Goal: Task Accomplishment & Management: Complete application form

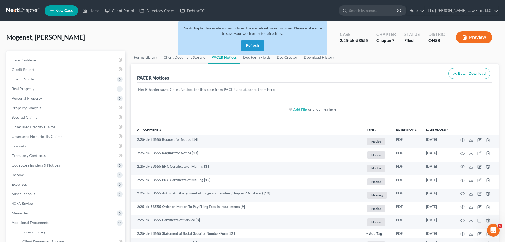
drag, startPoint x: 258, startPoint y: 45, endPoint x: 185, endPoint y: 40, distance: 73.9
click at [258, 45] on button "Refresh" at bounding box center [252, 45] width 23 height 11
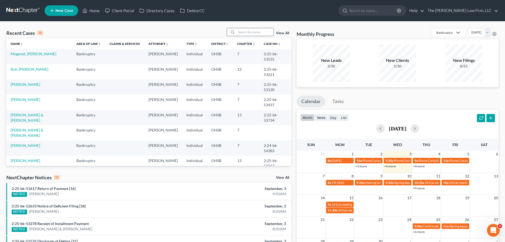
click at [262, 31] on input "search" at bounding box center [255, 32] width 37 height 8
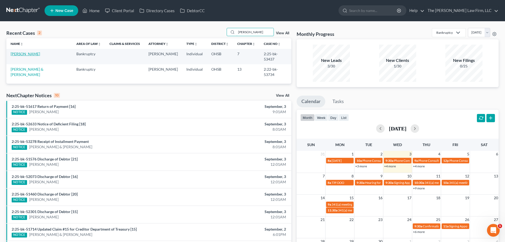
type input "[PERSON_NAME]"
click at [25, 54] on link "[PERSON_NAME]" at bounding box center [25, 53] width 29 height 5
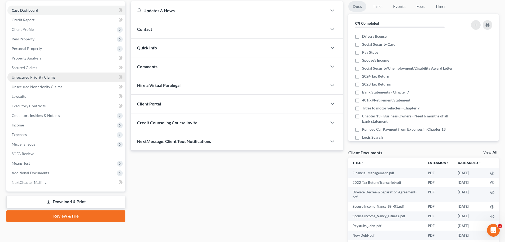
scroll to position [100, 0]
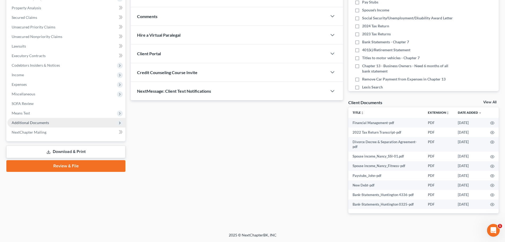
click at [41, 122] on span "Additional Documents" at bounding box center [30, 122] width 37 height 5
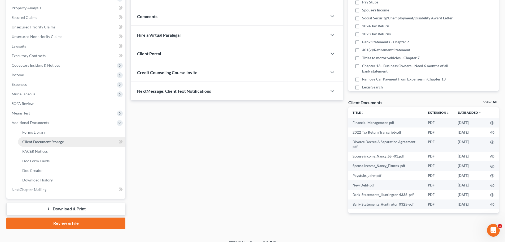
click at [42, 141] on span "Client Document Storage" at bounding box center [43, 141] width 42 height 5
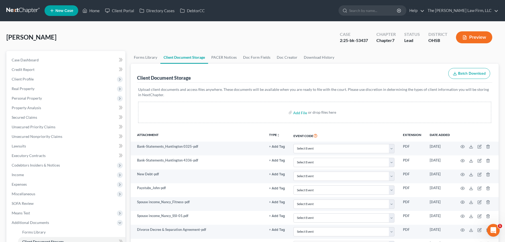
scroll to position [107, 0]
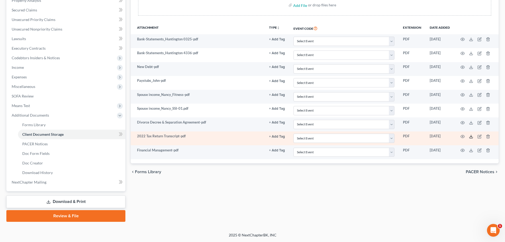
click at [472, 137] on icon at bounding box center [471, 136] width 4 height 4
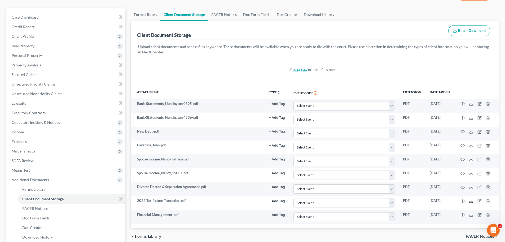
scroll to position [0, 0]
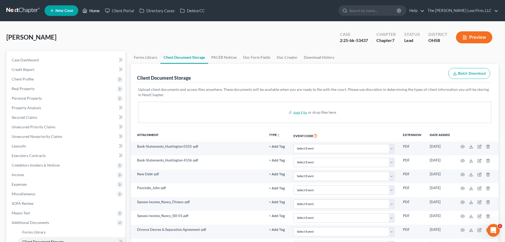
click at [91, 11] on link "Home" at bounding box center [91, 11] width 23 height 10
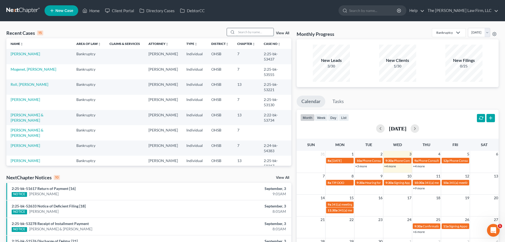
click at [250, 33] on input "search" at bounding box center [255, 32] width 37 height 8
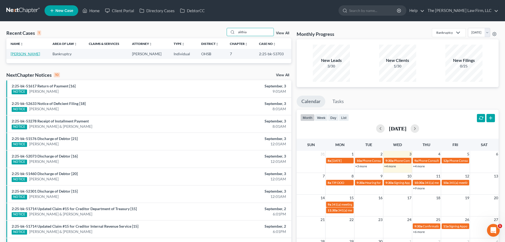
type input "alithia"
click at [24, 54] on link "[PERSON_NAME]" at bounding box center [25, 53] width 29 height 5
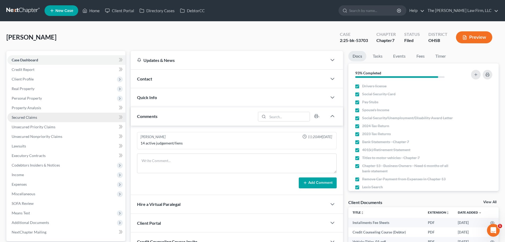
click at [29, 117] on span "Secured Claims" at bounding box center [24, 117] width 25 height 5
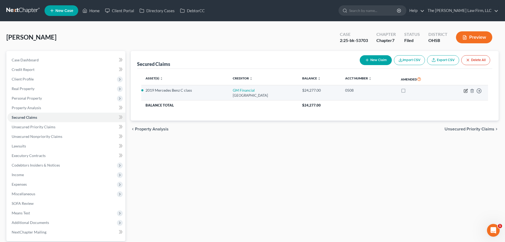
click at [465, 91] on icon "button" at bounding box center [466, 91] width 4 height 4
select select "45"
select select "0"
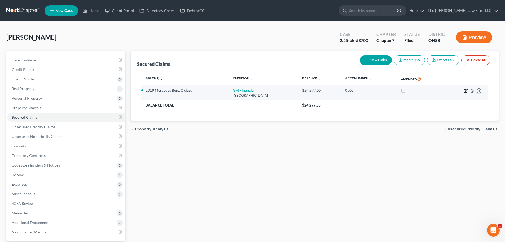
select select "0"
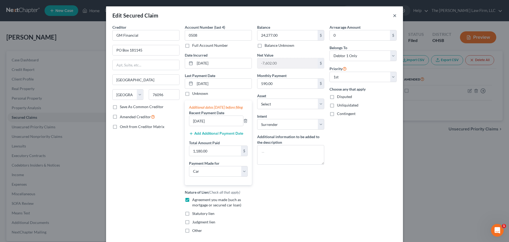
click at [394, 15] on button "×" at bounding box center [395, 15] width 4 height 6
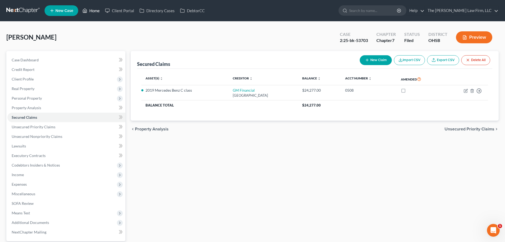
drag, startPoint x: 97, startPoint y: 11, endPoint x: 118, endPoint y: 21, distance: 23.8
click at [97, 11] on link "Home" at bounding box center [91, 11] width 23 height 10
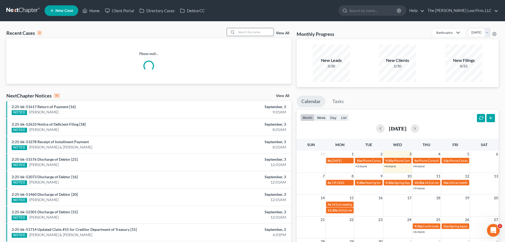
click at [248, 32] on input "search" at bounding box center [255, 32] width 37 height 8
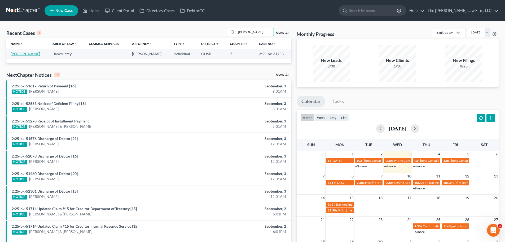
type input "[PERSON_NAME]"
click at [16, 54] on link "[PERSON_NAME]" at bounding box center [25, 53] width 29 height 5
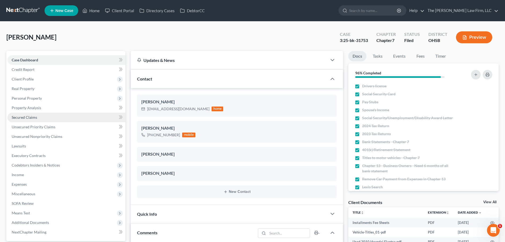
scroll to position [6, 0]
click at [27, 116] on span "Secured Claims" at bounding box center [24, 117] width 25 height 5
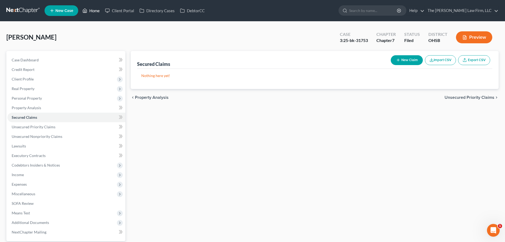
drag, startPoint x: 91, startPoint y: 11, endPoint x: 145, endPoint y: 23, distance: 55.3
click at [91, 11] on link "Home" at bounding box center [91, 11] width 23 height 10
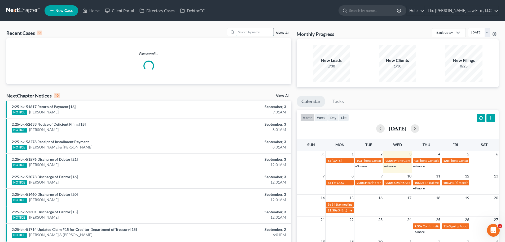
click at [259, 34] on input "search" at bounding box center [255, 32] width 37 height 8
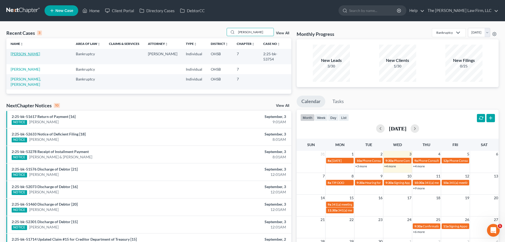
type input "[PERSON_NAME]"
click at [27, 55] on link "[PERSON_NAME]" at bounding box center [25, 53] width 29 height 5
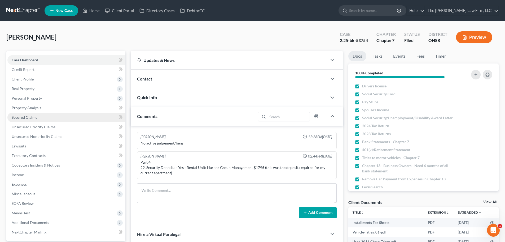
click at [25, 117] on span "Secured Claims" at bounding box center [24, 117] width 25 height 5
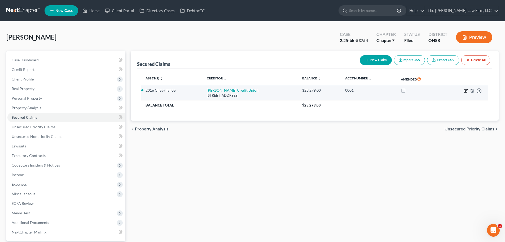
click at [464, 90] on icon "button" at bounding box center [465, 90] width 3 height 3
select select "36"
select select "0"
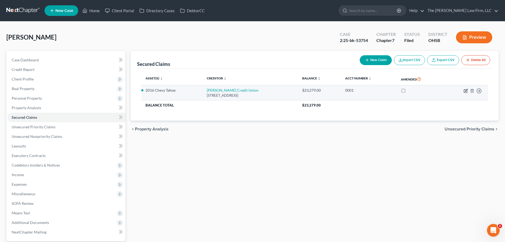
select select "0"
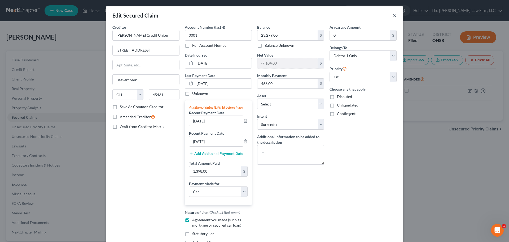
click at [394, 17] on button "×" at bounding box center [395, 15] width 4 height 6
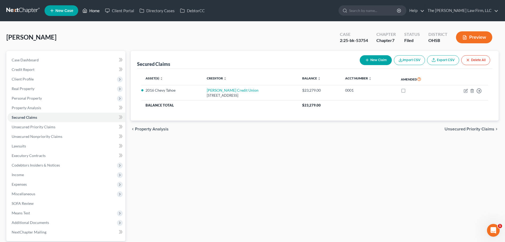
drag, startPoint x: 96, startPoint y: 10, endPoint x: 172, endPoint y: 22, distance: 77.3
click at [96, 10] on link "Home" at bounding box center [91, 11] width 23 height 10
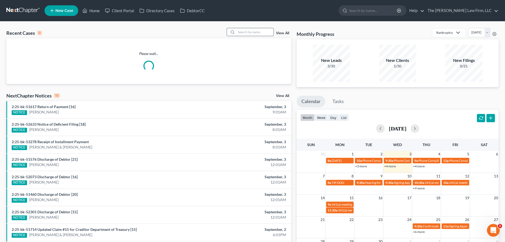
click at [265, 32] on input "search" at bounding box center [255, 32] width 37 height 8
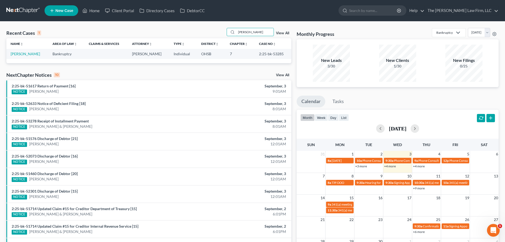
type input "[PERSON_NAME]"
click at [29, 53] on link "[PERSON_NAME]" at bounding box center [25, 53] width 29 height 5
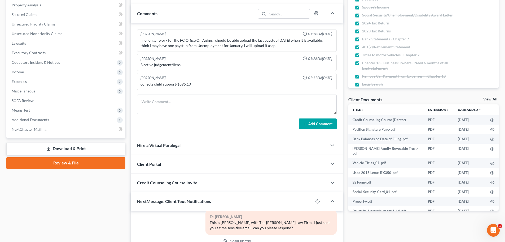
scroll to position [106, 0]
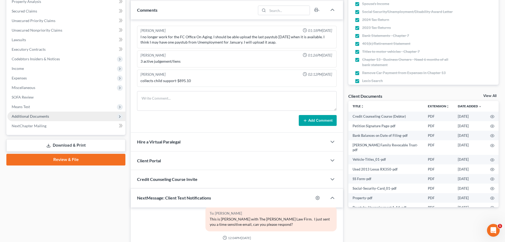
click at [27, 117] on span "Additional Documents" at bounding box center [30, 116] width 37 height 5
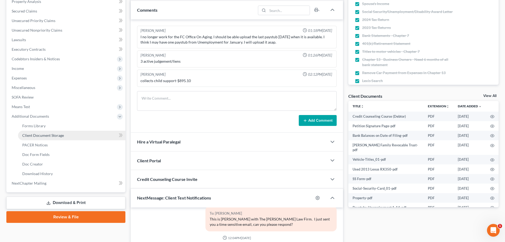
click at [34, 136] on span "Client Document Storage" at bounding box center [43, 135] width 42 height 5
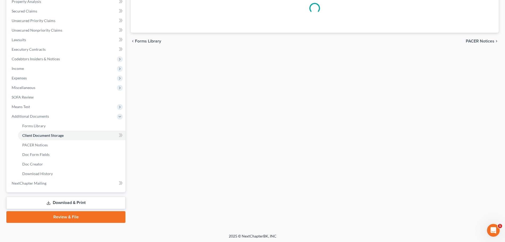
scroll to position [106, 0]
select select "52"
select select "61"
select select "7"
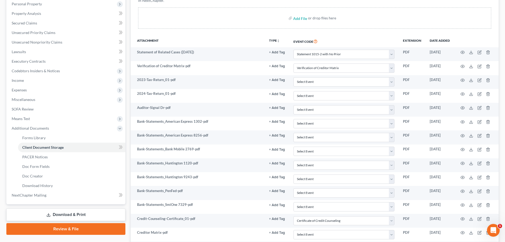
scroll to position [28, 0]
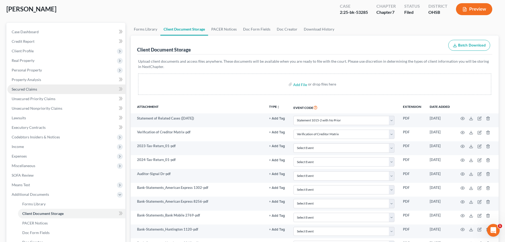
click at [21, 90] on span "Secured Claims" at bounding box center [24, 89] width 25 height 5
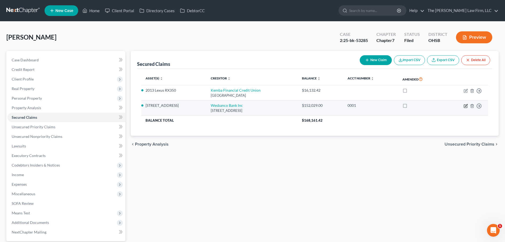
click at [465, 106] on icon "button" at bounding box center [466, 106] width 4 height 4
select select "51"
select select "3"
select select "2"
select select "0"
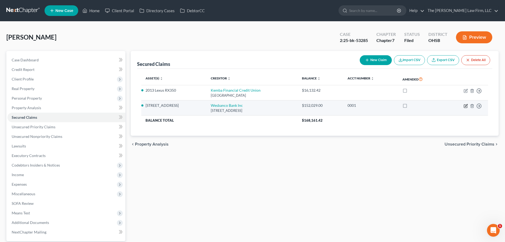
select select "0"
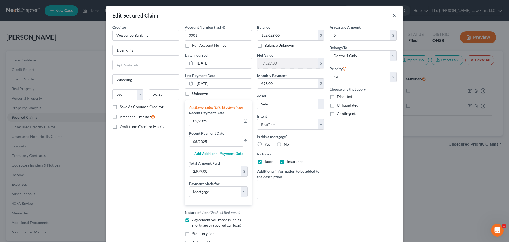
click at [393, 16] on button "×" at bounding box center [395, 15] width 4 height 6
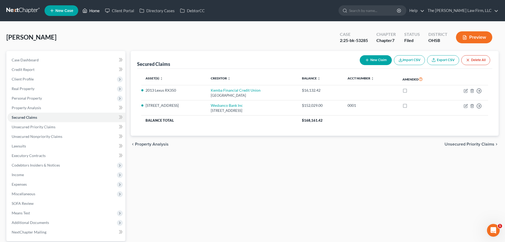
drag, startPoint x: 94, startPoint y: 9, endPoint x: 114, endPoint y: 23, distance: 24.9
click at [94, 9] on link "Home" at bounding box center [91, 11] width 23 height 10
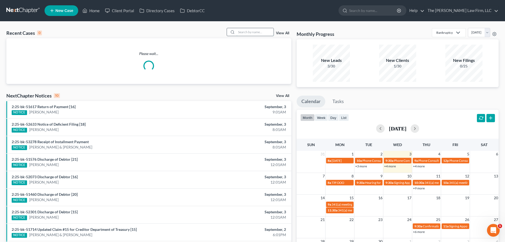
click at [255, 32] on input "search" at bounding box center [255, 32] width 37 height 8
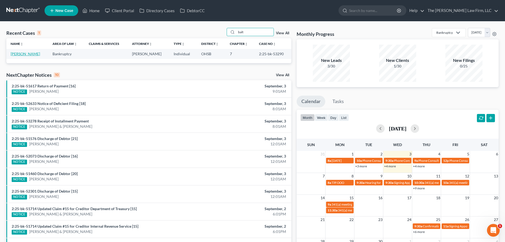
type input "balt"
click at [29, 54] on link "[PERSON_NAME]" at bounding box center [25, 53] width 29 height 5
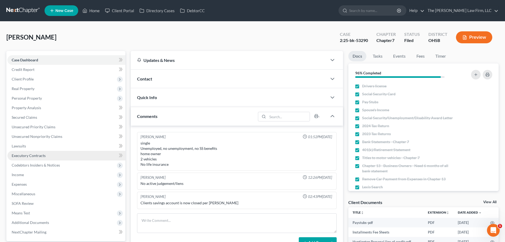
scroll to position [7, 0]
drag, startPoint x: 92, startPoint y: 11, endPoint x: 282, endPoint y: 47, distance: 193.2
click at [92, 11] on link "Home" at bounding box center [91, 11] width 23 height 10
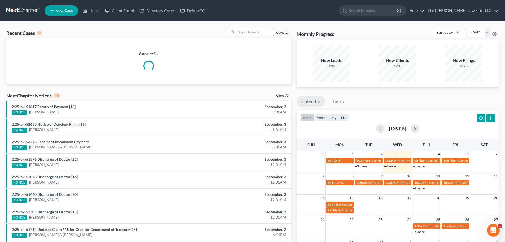
click at [262, 34] on input "search" at bounding box center [255, 32] width 37 height 8
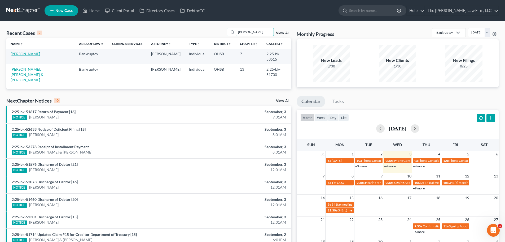
type input "[PERSON_NAME]"
click at [25, 54] on link "[PERSON_NAME]" at bounding box center [25, 53] width 29 height 5
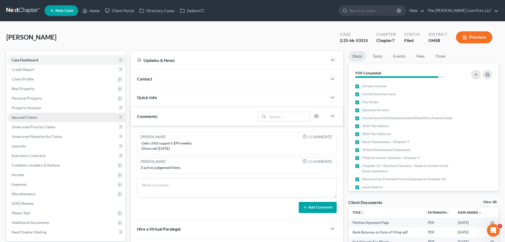
click at [30, 117] on span "Secured Claims" at bounding box center [24, 117] width 25 height 5
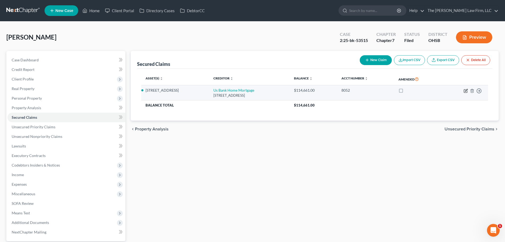
click at [466, 90] on icon "button" at bounding box center [466, 90] width 2 height 2
select select "18"
select select "2"
select select "0"
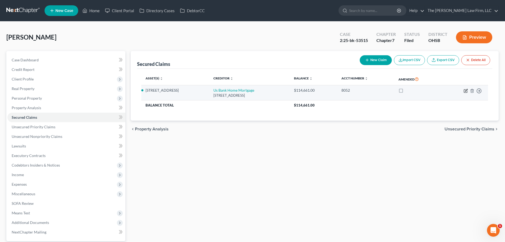
select select "0"
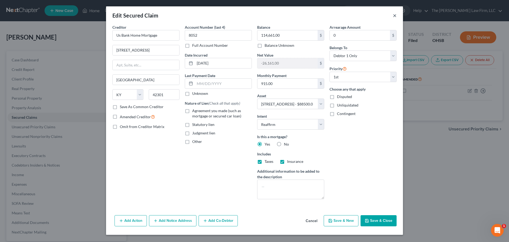
drag, startPoint x: 395, startPoint y: 16, endPoint x: 357, endPoint y: 22, distance: 38.6
click at [395, 16] on button "×" at bounding box center [395, 15] width 4 height 6
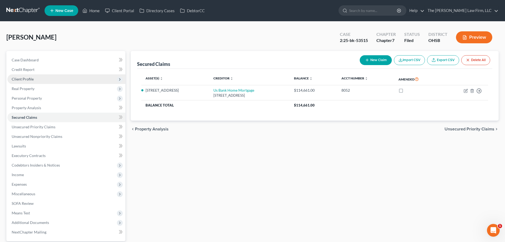
click at [23, 77] on span "Client Profile" at bounding box center [23, 79] width 22 height 5
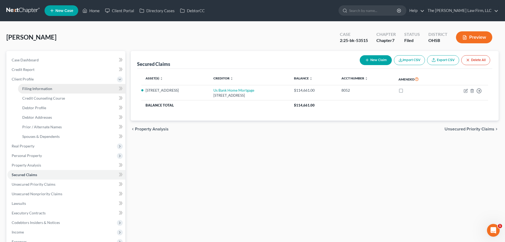
click at [32, 87] on span "Filing Information" at bounding box center [37, 88] width 30 height 5
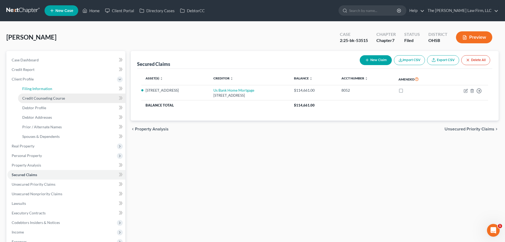
select select "1"
select select "0"
select select "36"
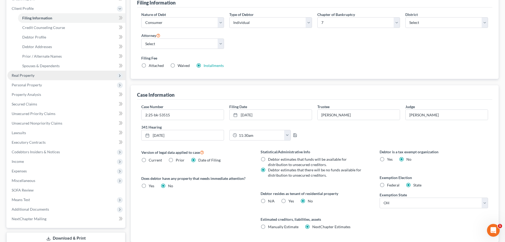
scroll to position [108, 0]
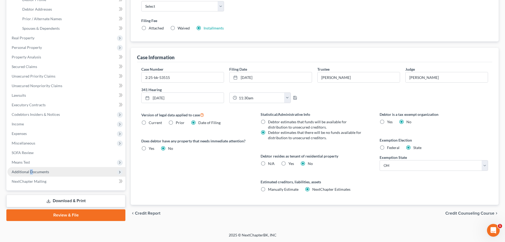
click at [31, 174] on span "Additional Documents" at bounding box center [66, 172] width 118 height 10
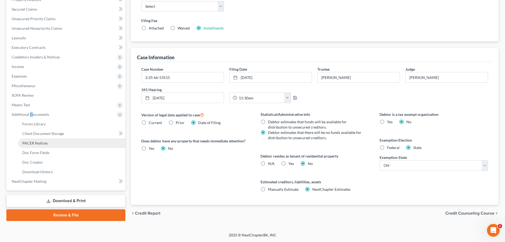
click at [36, 142] on span "PACER Notices" at bounding box center [34, 143] width 25 height 5
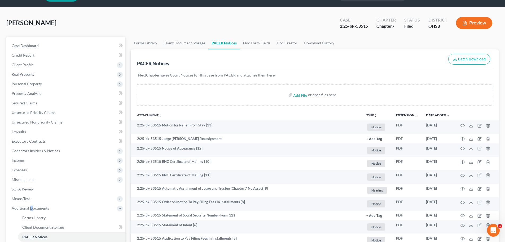
scroll to position [27, 0]
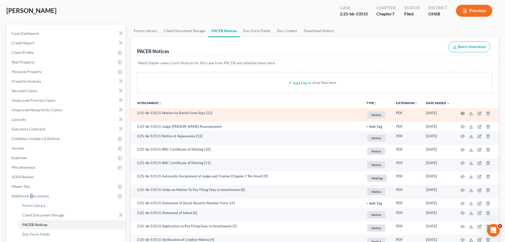
click at [463, 114] on icon "button" at bounding box center [463, 113] width 4 height 4
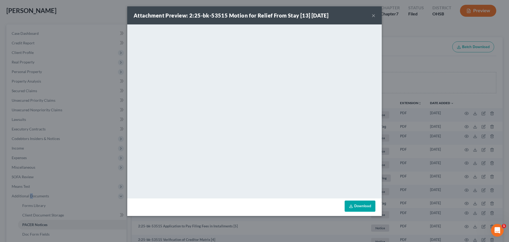
click at [372, 15] on button "×" at bounding box center [374, 15] width 4 height 6
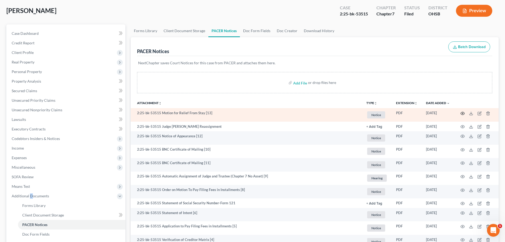
click at [464, 114] on icon "button" at bounding box center [463, 113] width 4 height 3
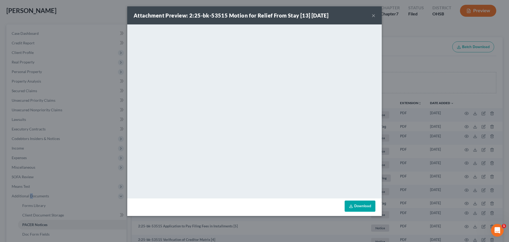
click at [374, 14] on button "×" at bounding box center [374, 15] width 4 height 6
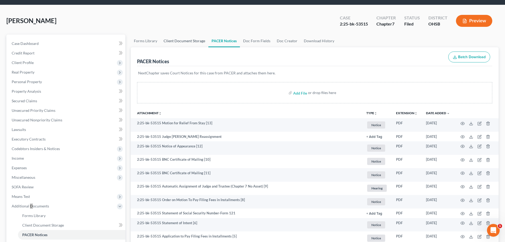
scroll to position [0, 0]
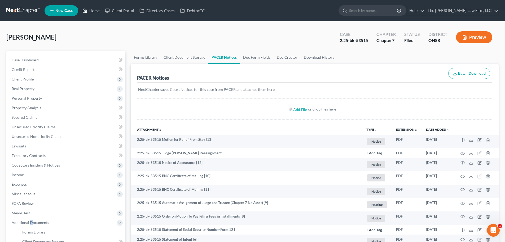
click at [94, 10] on link "Home" at bounding box center [91, 11] width 23 height 10
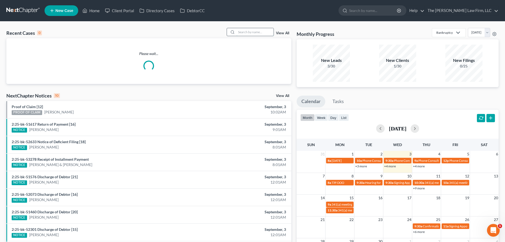
click at [257, 30] on input "search" at bounding box center [255, 32] width 37 height 8
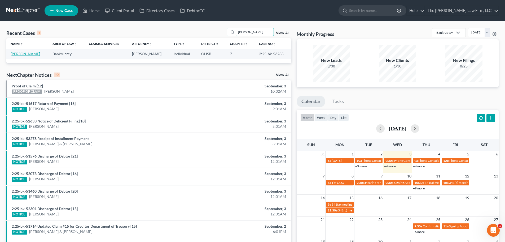
type input "[PERSON_NAME]"
click at [17, 54] on link "[PERSON_NAME]" at bounding box center [25, 53] width 29 height 5
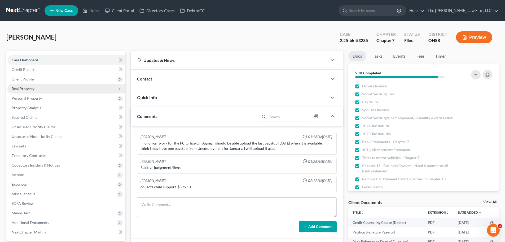
scroll to position [84, 0]
drag, startPoint x: 95, startPoint y: 7, endPoint x: 226, endPoint y: 33, distance: 133.8
click at [95, 7] on link "Home" at bounding box center [91, 11] width 23 height 10
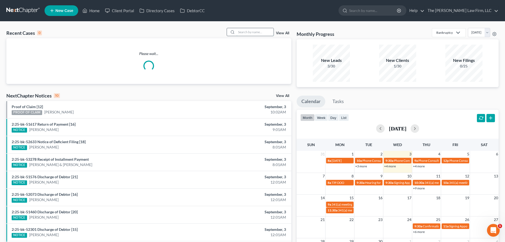
click at [254, 32] on input "search" at bounding box center [255, 32] width 37 height 8
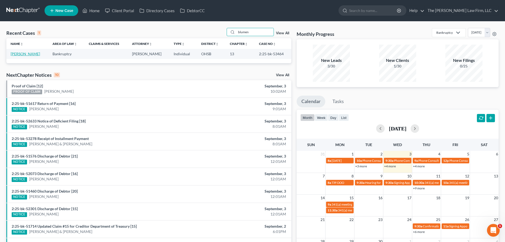
type input "blumen"
click at [24, 54] on link "[PERSON_NAME]" at bounding box center [25, 53] width 29 height 5
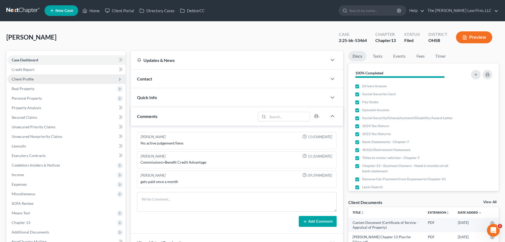
click at [25, 80] on span "Client Profile" at bounding box center [23, 79] width 22 height 5
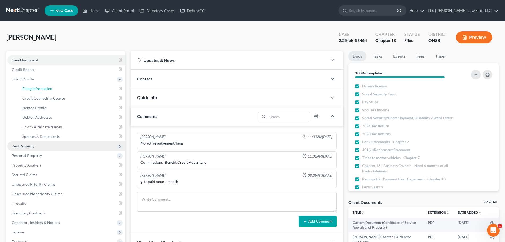
click at [30, 88] on span "Filing Information" at bounding box center [37, 88] width 30 height 5
select select "1"
select select "0"
select select "3"
select select "62"
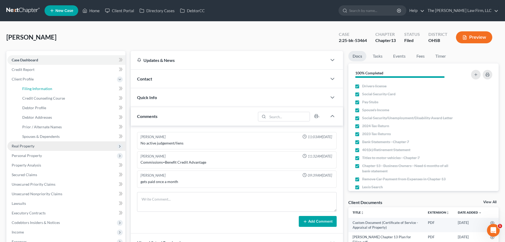
select select "2"
select select "36"
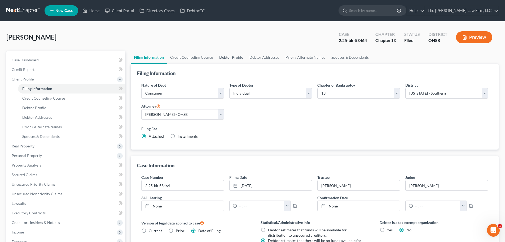
click at [223, 58] on link "Debtor Profile" at bounding box center [231, 57] width 30 height 13
select select "3"
select select "1"
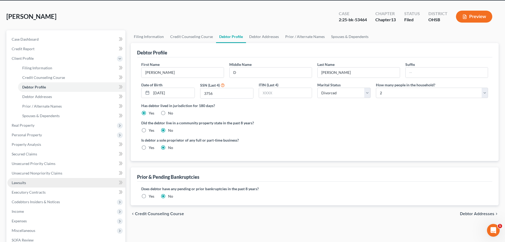
scroll to position [27, 0]
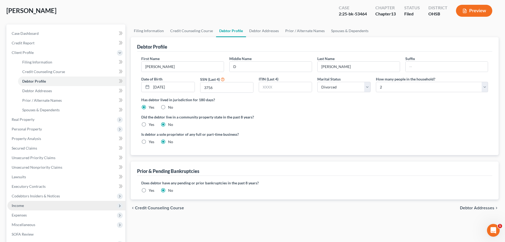
click at [24, 208] on span "Income" at bounding box center [66, 205] width 118 height 10
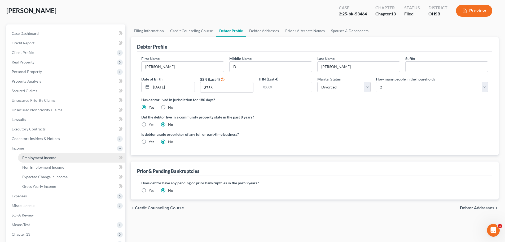
click at [38, 155] on span "Employment Income" at bounding box center [39, 157] width 34 height 5
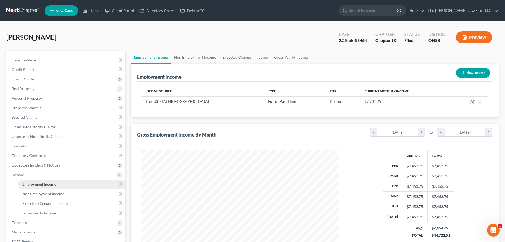
scroll to position [99, 208]
click at [195, 58] on link "Non Employment Income" at bounding box center [195, 57] width 48 height 13
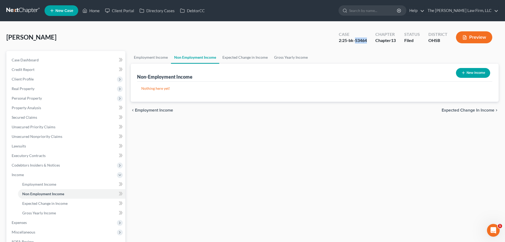
drag, startPoint x: 356, startPoint y: 41, endPoint x: 368, endPoint y: 43, distance: 12.0
click at [368, 43] on div "Case 2:25-bk-53464" at bounding box center [353, 38] width 37 height 16
copy div "53464"
click at [92, 11] on link "Home" at bounding box center [91, 11] width 23 height 10
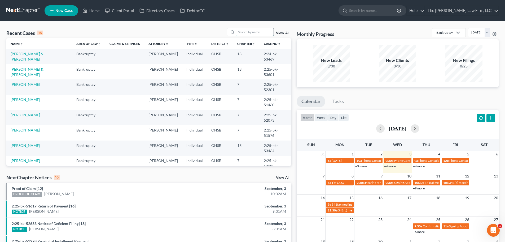
click at [258, 32] on input "search" at bounding box center [255, 32] width 37 height 8
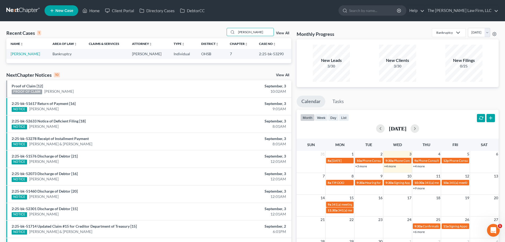
type input "[PERSON_NAME]"
click at [24, 51] on td "[PERSON_NAME]" at bounding box center [27, 54] width 42 height 10
click at [23, 54] on link "[PERSON_NAME]" at bounding box center [25, 53] width 29 height 5
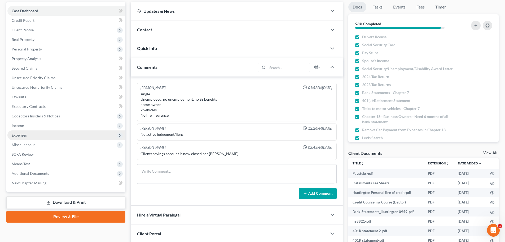
scroll to position [53, 0]
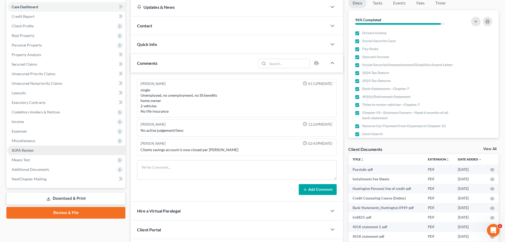
drag, startPoint x: 22, startPoint y: 133, endPoint x: 49, endPoint y: 146, distance: 29.7
click at [22, 133] on span "Expenses" at bounding box center [19, 131] width 15 height 5
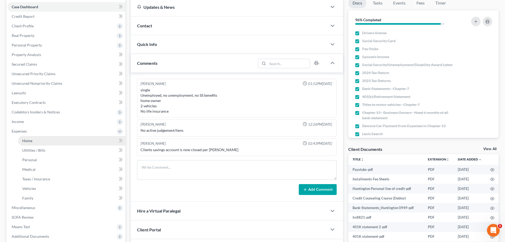
click at [28, 141] on span "Home" at bounding box center [27, 140] width 10 height 5
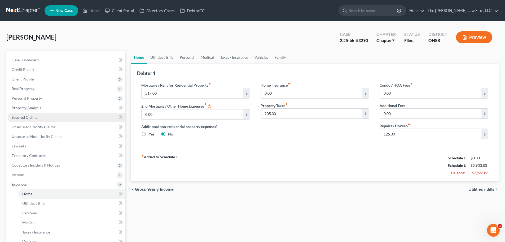
drag, startPoint x: 36, startPoint y: 120, endPoint x: 49, endPoint y: 118, distance: 12.6
click at [36, 120] on link "Secured Claims" at bounding box center [66, 117] width 118 height 10
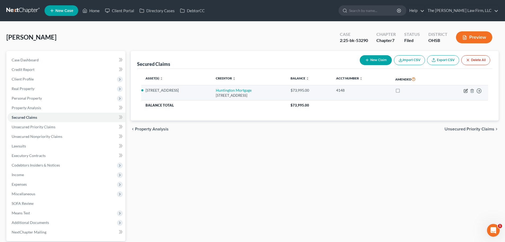
click at [465, 90] on icon "button" at bounding box center [466, 91] width 4 height 4
select select "36"
select select "3"
select select "4"
select select "2"
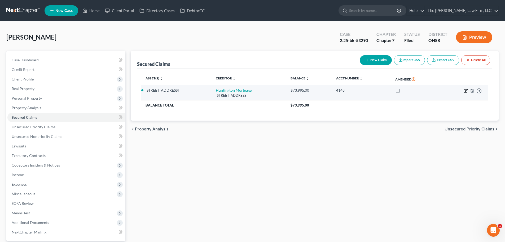
select select "0"
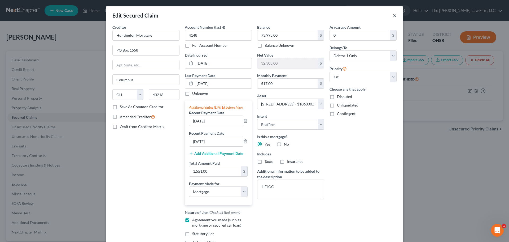
click at [393, 14] on button "×" at bounding box center [395, 15] width 4 height 6
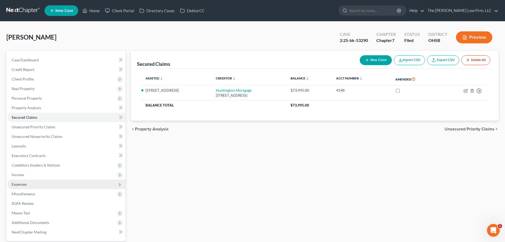
click at [17, 184] on span "Expenses" at bounding box center [19, 184] width 15 height 5
drag, startPoint x: 26, startPoint y: 194, endPoint x: 156, endPoint y: 191, distance: 130.8
click at [26, 194] on span "Home" at bounding box center [27, 193] width 10 height 5
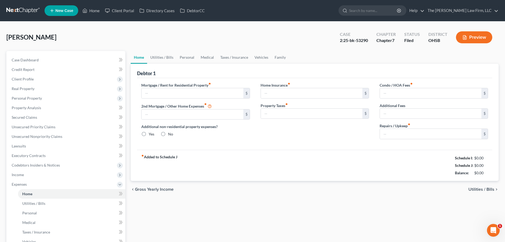
type input "517.00"
type input "0.00"
radio input "true"
type input "0.00"
type input "205.00"
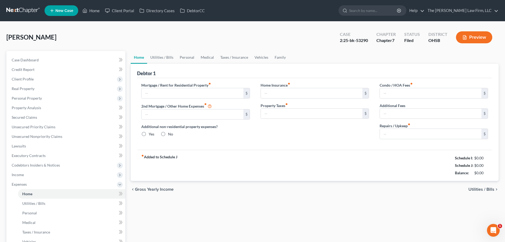
type input "0.00"
type input "125.00"
drag, startPoint x: 96, startPoint y: 12, endPoint x: 126, endPoint y: 23, distance: 31.8
click at [96, 12] on link "Home" at bounding box center [91, 11] width 23 height 10
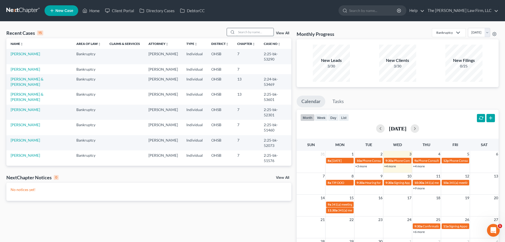
click at [243, 33] on input "search" at bounding box center [255, 32] width 37 height 8
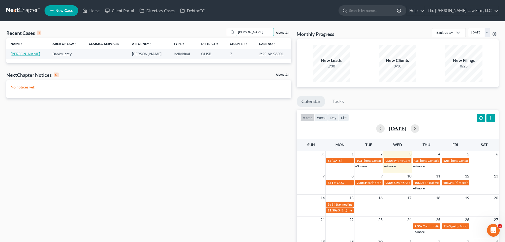
type input "[PERSON_NAME]"
click at [27, 54] on link "[PERSON_NAME]" at bounding box center [25, 53] width 29 height 5
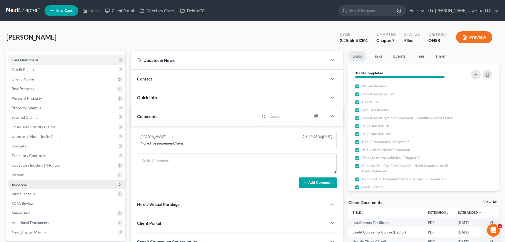
scroll to position [37, 0]
click at [23, 184] on span "Expenses" at bounding box center [19, 184] width 15 height 5
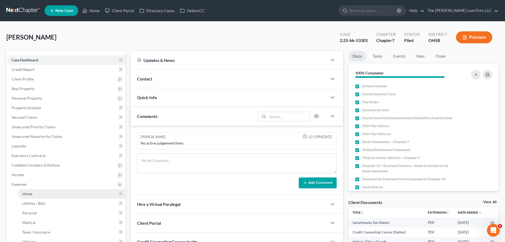
click at [37, 192] on link "Home" at bounding box center [71, 194] width 107 height 10
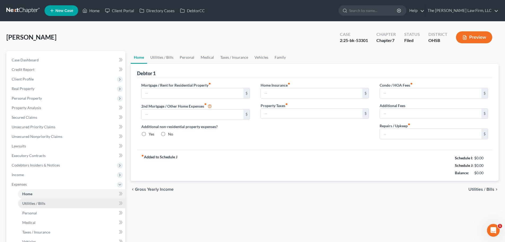
type input "1,149.14"
type input "0.00"
radio input "true"
type input "0.00"
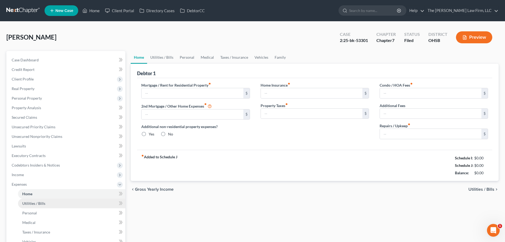
type input "180.00"
type input "0.00"
type input "200.00"
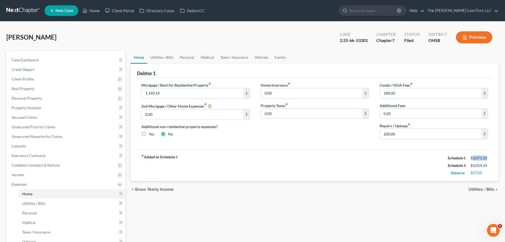
drag, startPoint x: 473, startPoint y: 158, endPoint x: 486, endPoint y: 158, distance: 13.0
click at [486, 158] on div "$3,071.23" at bounding box center [480, 157] width 18 height 5
copy div "3,071.23"
drag, startPoint x: 472, startPoint y: 164, endPoint x: 489, endPoint y: 167, distance: 16.6
click at [489, 167] on div "$3,014.14" at bounding box center [479, 165] width 23 height 5
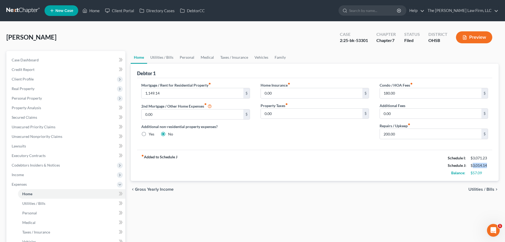
copy div "3,014.14"
drag, startPoint x: 473, startPoint y: 172, endPoint x: 482, endPoint y: 172, distance: 9.0
click at [482, 172] on div "$57.09" at bounding box center [480, 172] width 18 height 5
copy div "57.09"
drag, startPoint x: 473, startPoint y: 157, endPoint x: 489, endPoint y: 160, distance: 15.8
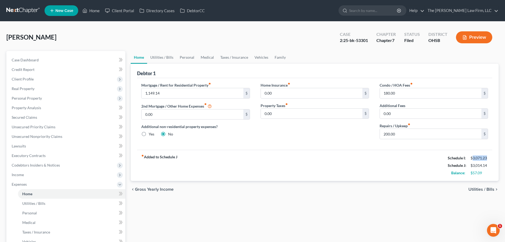
click at [489, 159] on div "$3,071.23" at bounding box center [479, 157] width 23 height 5
copy div "3,071.23"
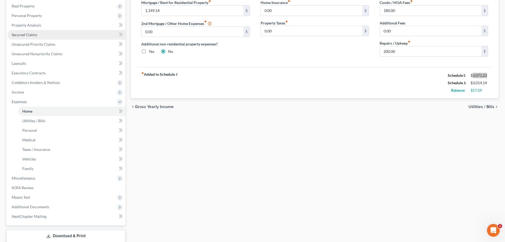
scroll to position [117, 0]
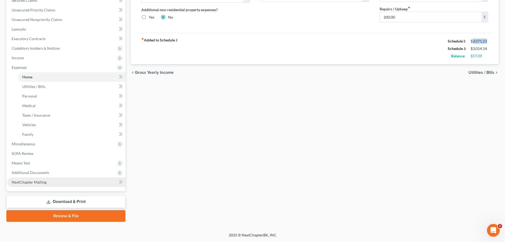
drag, startPoint x: 25, startPoint y: 172, endPoint x: 31, endPoint y: 177, distance: 7.6
click at [25, 172] on span "Additional Documents" at bounding box center [30, 172] width 37 height 5
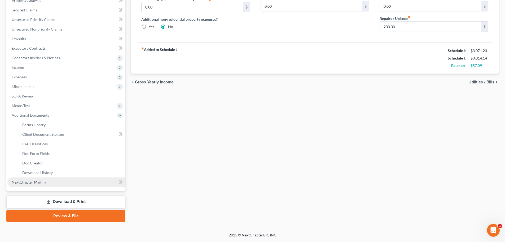
scroll to position [107, 0]
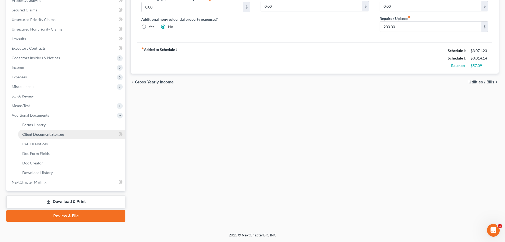
click at [39, 133] on span "Client Document Storage" at bounding box center [43, 134] width 42 height 5
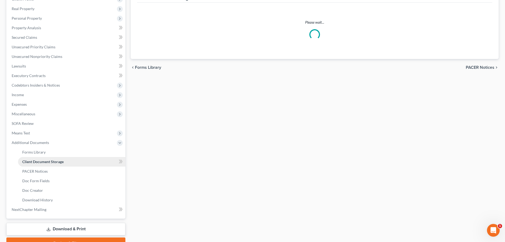
scroll to position [1, 0]
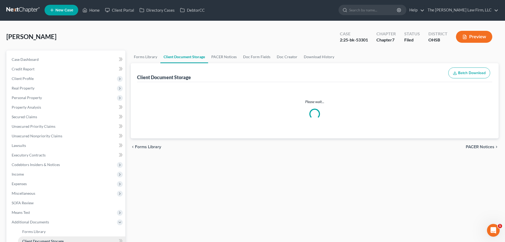
select select "52"
select select "61"
select select "7"
select select "37"
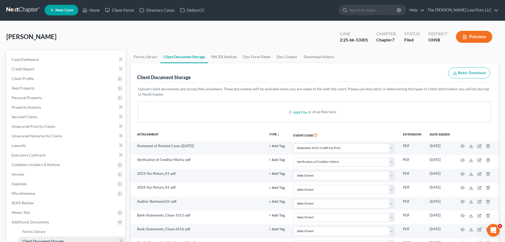
scroll to position [0, 0]
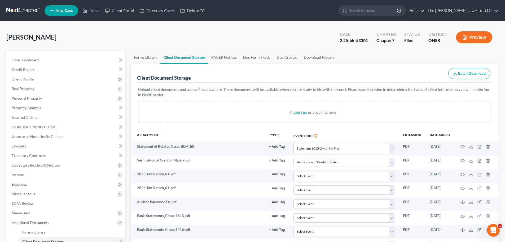
select select "52"
select select "61"
select select "7"
select select "37"
click at [93, 10] on link "Home" at bounding box center [91, 11] width 23 height 10
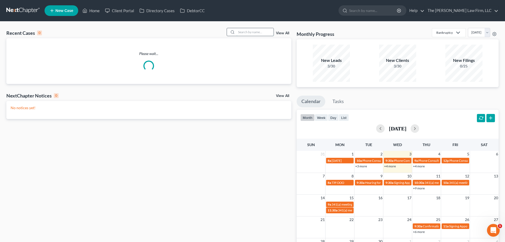
click at [243, 32] on input "search" at bounding box center [255, 32] width 37 height 8
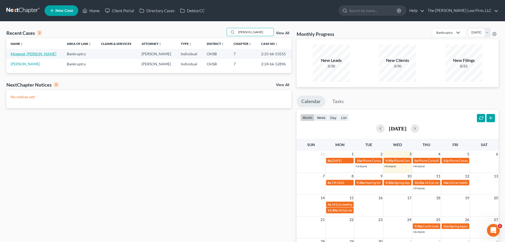
type input "[PERSON_NAME]"
click at [31, 53] on link "Mogenet, [PERSON_NAME]" at bounding box center [34, 53] width 46 height 5
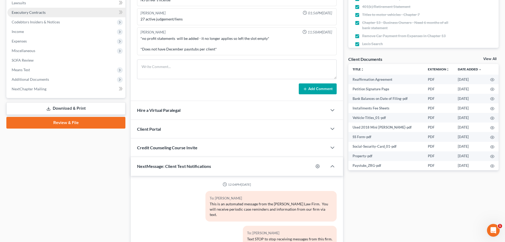
scroll to position [7, 0]
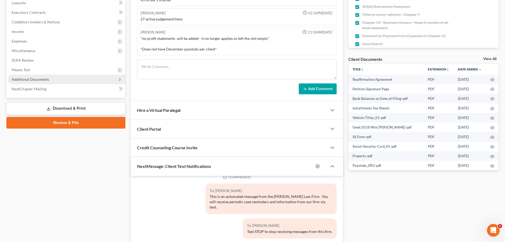
click at [29, 79] on span "Additional Documents" at bounding box center [30, 79] width 37 height 5
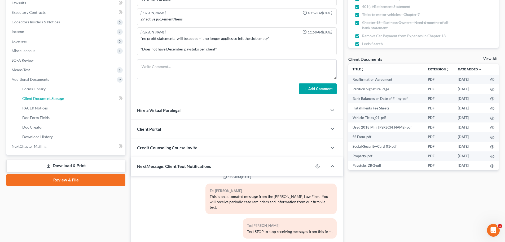
drag, startPoint x: 41, startPoint y: 99, endPoint x: 255, endPoint y: 152, distance: 220.2
click at [42, 99] on span "Client Document Storage" at bounding box center [43, 98] width 42 height 5
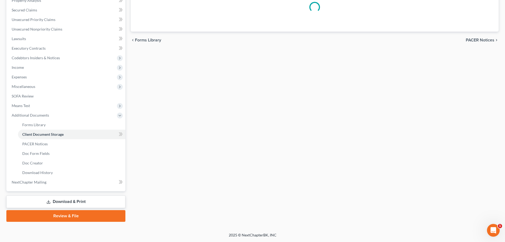
scroll to position [80, 0]
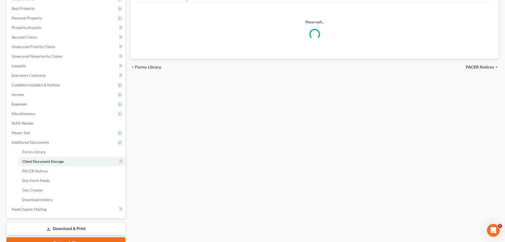
select select "7"
select select "52"
select select "61"
select select "37"
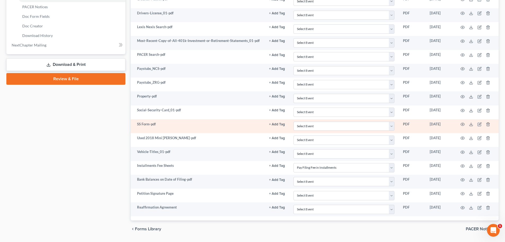
scroll to position [260, 0]
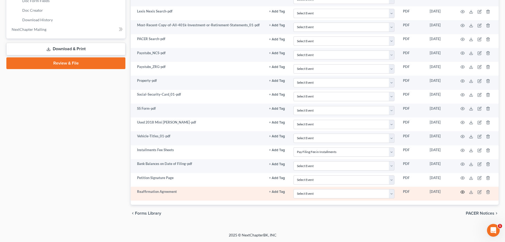
click at [463, 192] on icon "button" at bounding box center [463, 192] width 4 height 4
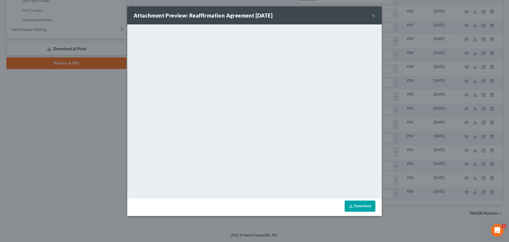
drag, startPoint x: 321, startPoint y: 16, endPoint x: 357, endPoint y: 13, distance: 36.0
click at [321, 16] on div "Attachment Preview: Reaffirmation Agreement [DATE] ×" at bounding box center [254, 15] width 255 height 18
drag, startPoint x: 373, startPoint y: 17, endPoint x: 76, endPoint y: 88, distance: 305.5
click at [373, 17] on button "×" at bounding box center [374, 15] width 4 height 6
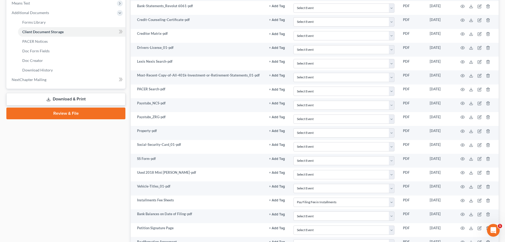
scroll to position [127, 0]
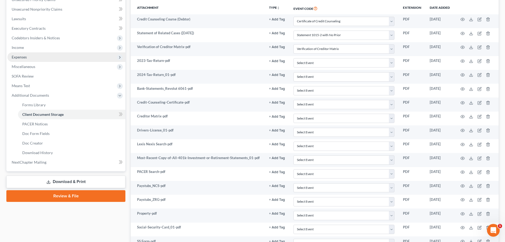
click at [19, 58] on span "Expenses" at bounding box center [19, 57] width 15 height 5
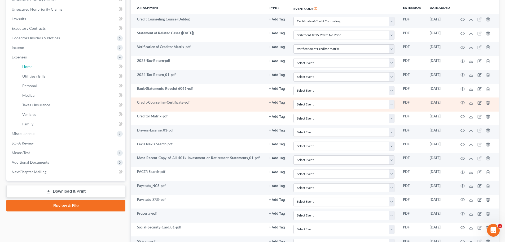
drag, startPoint x: 29, startPoint y: 66, endPoint x: 139, endPoint y: 107, distance: 117.4
click at [29, 66] on span "Home" at bounding box center [27, 66] width 10 height 5
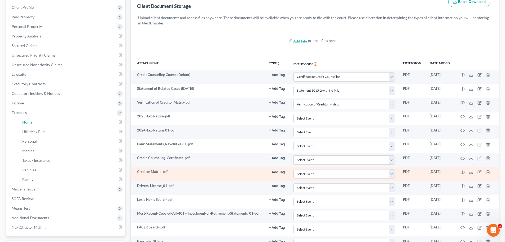
scroll to position [0, 0]
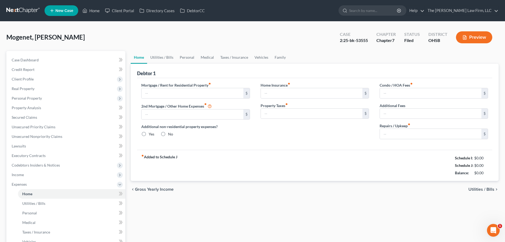
type input "1,450.00"
type input "0.00"
radio input "true"
type input "24.00"
type input "0.00"
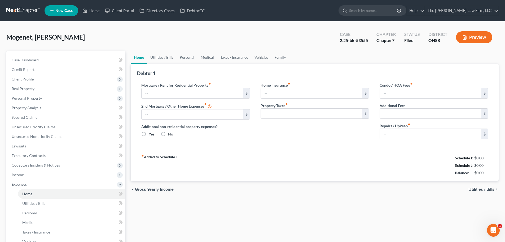
type input "0.00"
type input "50.00"
drag, startPoint x: 473, startPoint y: 158, endPoint x: 488, endPoint y: 156, distance: 15.2
click at [488, 156] on div "$4,316.09" at bounding box center [480, 157] width 18 height 5
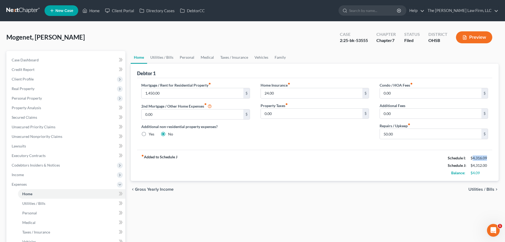
copy div "4,316.09"
drag, startPoint x: 473, startPoint y: 164, endPoint x: 488, endPoint y: 165, distance: 15.1
click at [488, 165] on div "$4,312.00" at bounding box center [480, 165] width 18 height 5
copy div "4,312.00"
drag, startPoint x: 473, startPoint y: 173, endPoint x: 480, endPoint y: 173, distance: 7.7
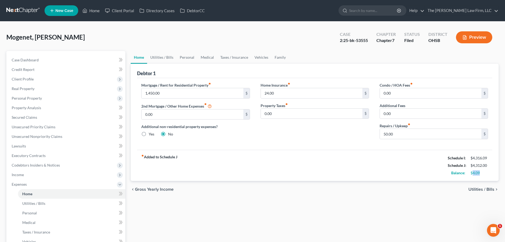
click at [480, 173] on div "$4.09" at bounding box center [480, 172] width 18 height 5
copy div "4.09"
drag, startPoint x: 473, startPoint y: 157, endPoint x: 487, endPoint y: 158, distance: 13.8
click at [487, 158] on div "$4,316.09" at bounding box center [480, 157] width 18 height 5
copy div "4,316.09"
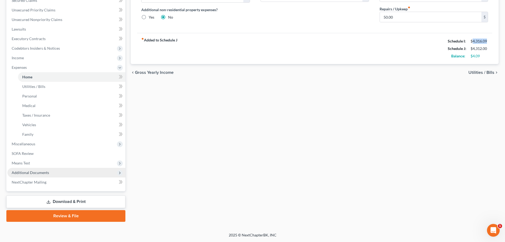
drag, startPoint x: 36, startPoint y: 172, endPoint x: 43, endPoint y: 174, distance: 7.0
click at [36, 172] on span "Additional Documents" at bounding box center [30, 172] width 37 height 5
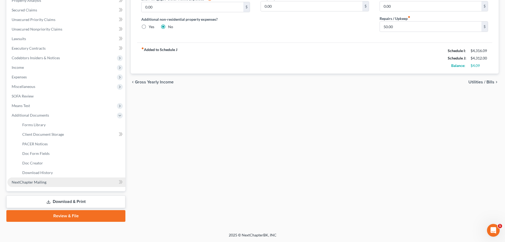
scroll to position [107, 0]
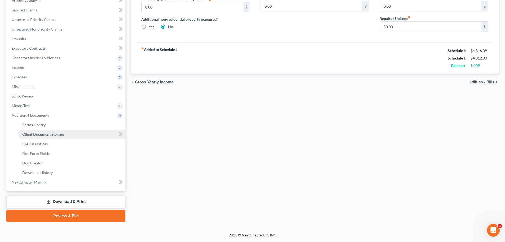
click at [48, 136] on span "Client Document Storage" at bounding box center [43, 134] width 42 height 5
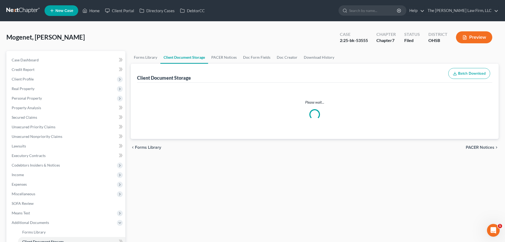
select select "7"
select select "52"
select select "61"
select select "37"
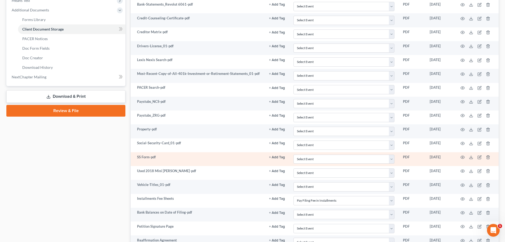
scroll to position [260, 0]
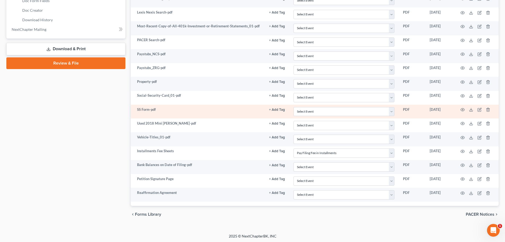
select select "7"
select select "52"
select select "61"
select select "37"
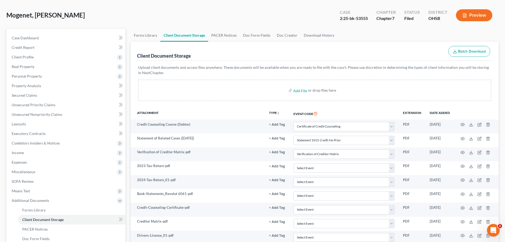
scroll to position [0, 0]
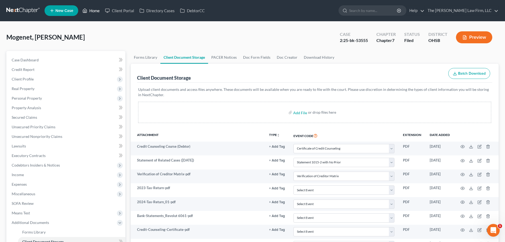
drag, startPoint x: 97, startPoint y: 10, endPoint x: 184, endPoint y: 28, distance: 89.6
click at [97, 10] on link "Home" at bounding box center [91, 11] width 23 height 10
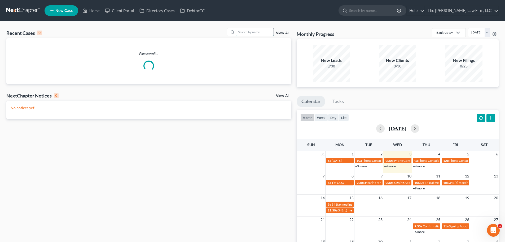
click at [268, 32] on input "search" at bounding box center [255, 32] width 37 height 8
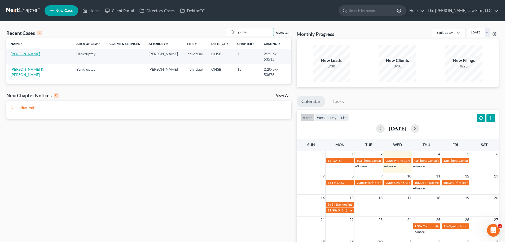
type input "jonika"
click at [22, 52] on link "[PERSON_NAME]" at bounding box center [25, 53] width 29 height 5
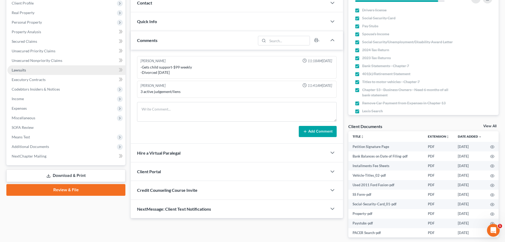
scroll to position [47, 0]
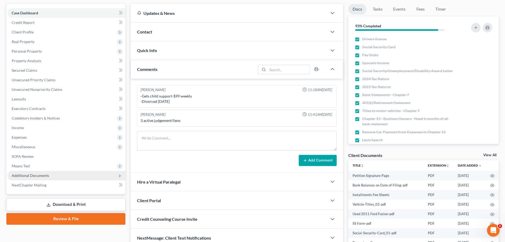
click at [36, 175] on span "Additional Documents" at bounding box center [30, 175] width 37 height 5
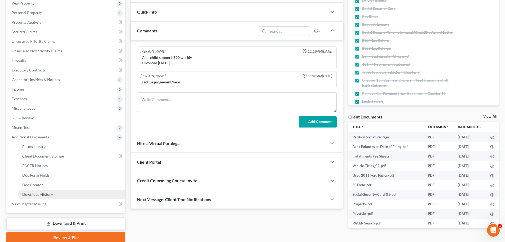
scroll to position [107, 0]
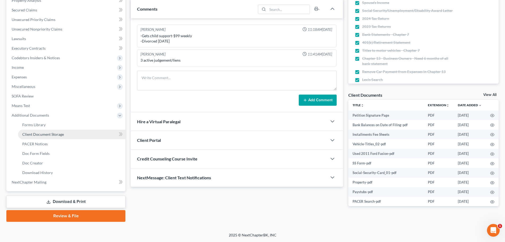
click at [61, 135] on span "Client Document Storage" at bounding box center [43, 134] width 42 height 5
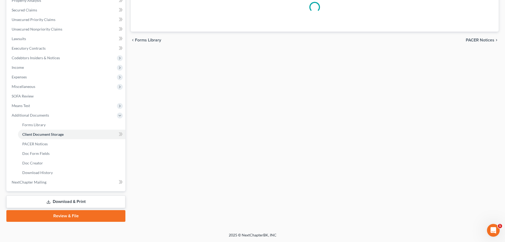
scroll to position [87, 0]
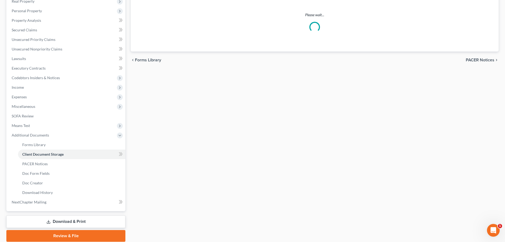
select select "7"
select select "52"
select select "61"
select select "37"
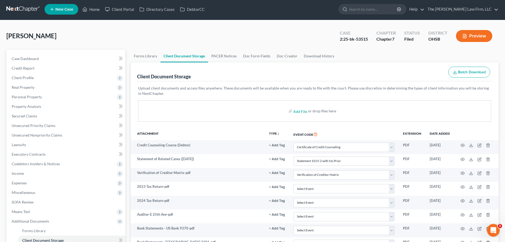
scroll to position [0, 0]
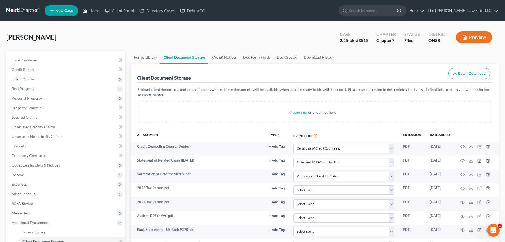
click at [92, 11] on link "Home" at bounding box center [91, 11] width 23 height 10
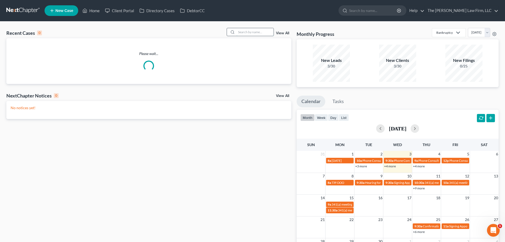
click at [254, 32] on input "search" at bounding box center [255, 32] width 37 height 8
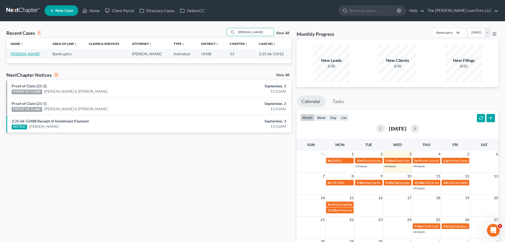
type input "[PERSON_NAME]"
click at [24, 55] on link "[PERSON_NAME]" at bounding box center [25, 53] width 29 height 5
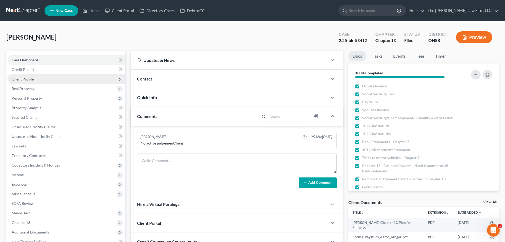
click at [40, 82] on span "Client Profile" at bounding box center [66, 79] width 118 height 10
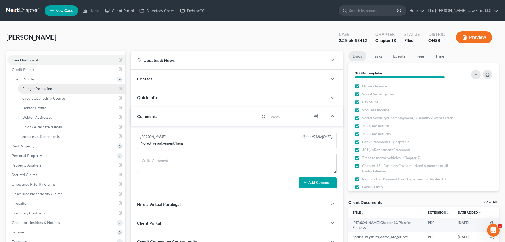
click at [43, 87] on span "Filing Information" at bounding box center [37, 88] width 30 height 5
select select "1"
select select "0"
select select "3"
select select "62"
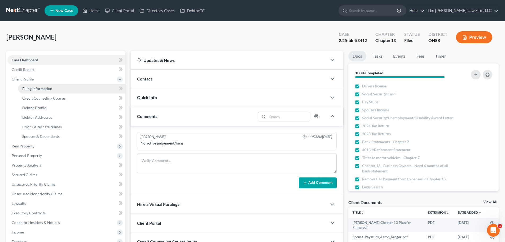
select select "2"
select select "36"
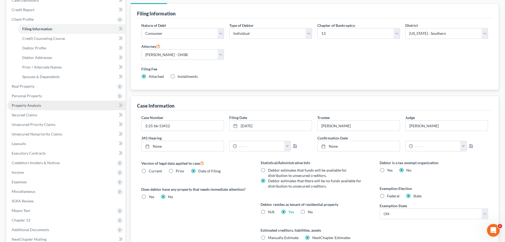
scroll to position [80, 0]
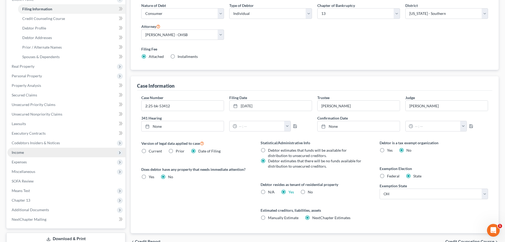
click at [20, 153] on span "Income" at bounding box center [18, 152] width 12 height 5
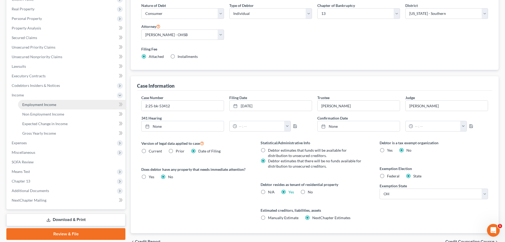
click at [34, 104] on span "Employment Income" at bounding box center [39, 104] width 34 height 5
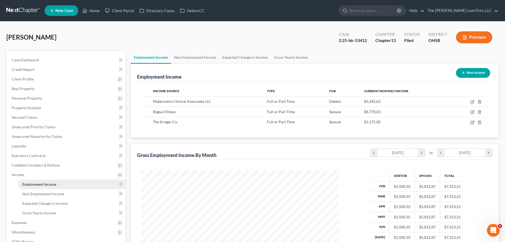
scroll to position [99, 208]
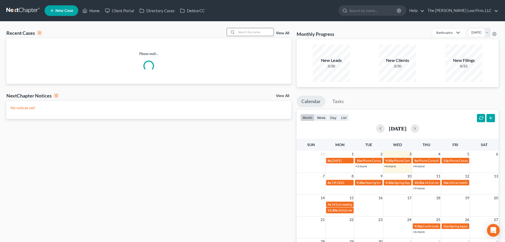
click at [250, 31] on input "search" at bounding box center [255, 32] width 37 height 8
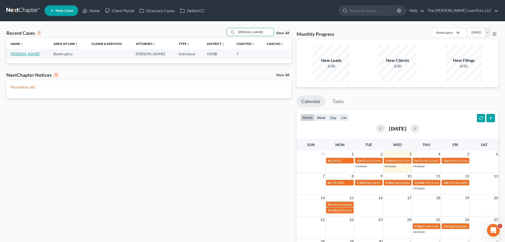
type input "morlan"
click at [19, 53] on link "[PERSON_NAME]" at bounding box center [25, 53] width 29 height 5
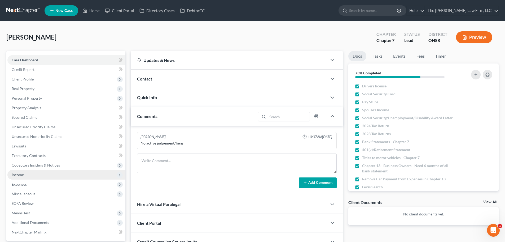
drag, startPoint x: 26, startPoint y: 176, endPoint x: 29, endPoint y: 177, distance: 3.0
click at [26, 176] on span "Income" at bounding box center [66, 175] width 118 height 10
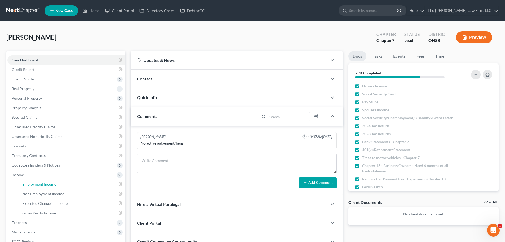
click at [47, 186] on span "Employment Income" at bounding box center [39, 184] width 34 height 5
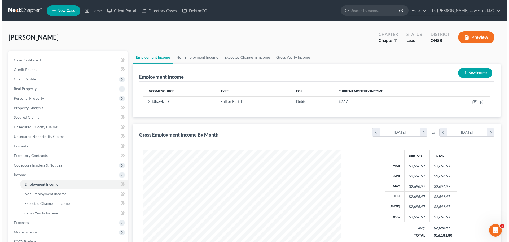
scroll to position [99, 208]
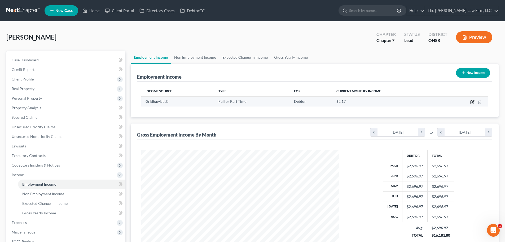
click at [473, 102] on icon "button" at bounding box center [472, 102] width 4 height 4
select select "0"
select select "45"
select select "2"
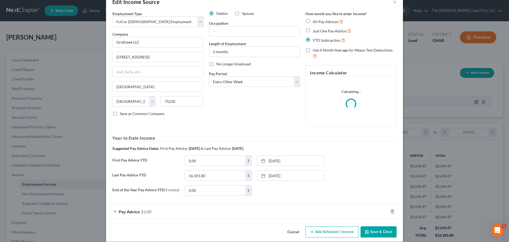
scroll to position [21, 0]
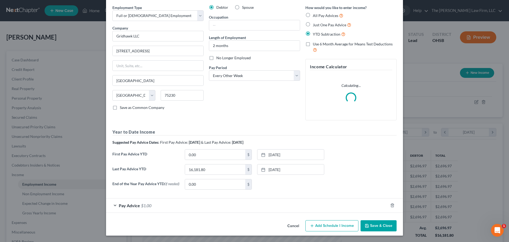
click at [131, 206] on span "Pay Advice" at bounding box center [129, 205] width 21 height 5
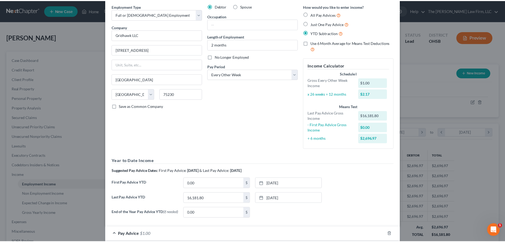
scroll to position [0, 0]
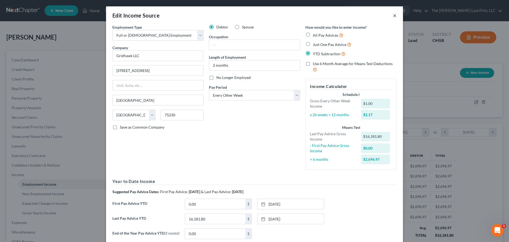
click at [393, 15] on button "×" at bounding box center [395, 15] width 4 height 6
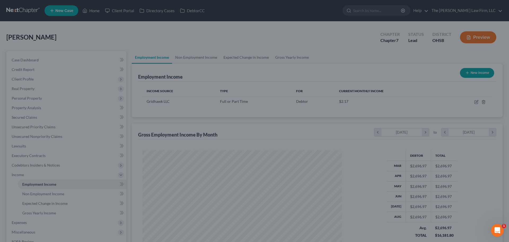
scroll to position [265104, 264995]
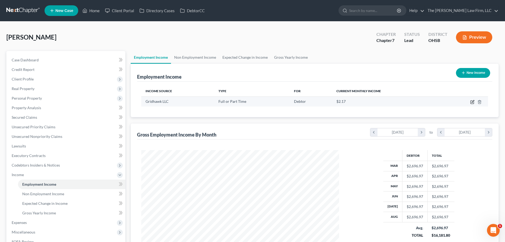
click at [471, 102] on icon "button" at bounding box center [472, 102] width 3 height 3
select select "0"
select select "45"
select select "2"
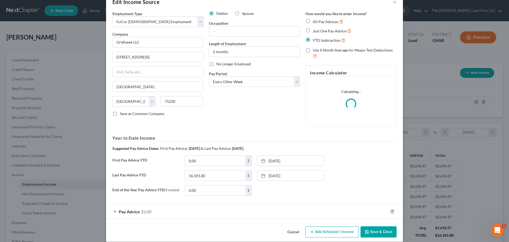
scroll to position [21, 0]
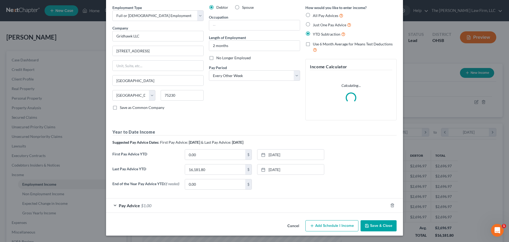
click at [130, 206] on span "Pay Advice" at bounding box center [129, 205] width 21 height 5
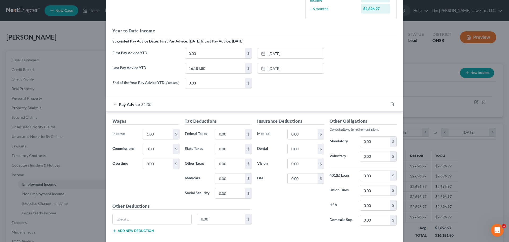
scroll to position [180, 0]
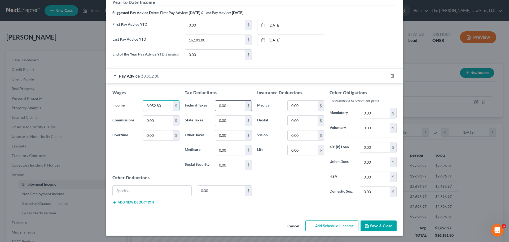
type input "3,052.80"
type input "118.31"
click at [230, 151] on input "0.00" at bounding box center [230, 150] width 30 height 10
type input "44.27"
click at [225, 164] on input "0.00" at bounding box center [230, 165] width 30 height 10
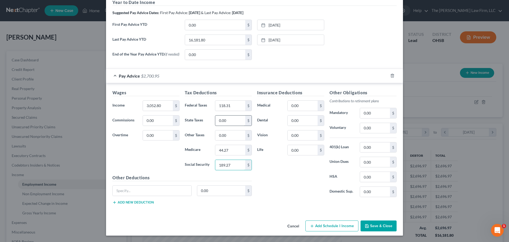
type input "189.27"
click at [230, 119] on input "0.00" at bounding box center [230, 120] width 30 height 10
type input "77.61"
click at [300, 152] on input "0.00" at bounding box center [303, 150] width 30 height 10
type input "0.81"
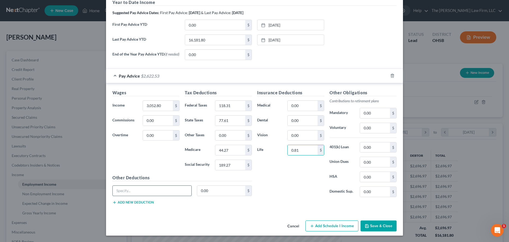
click at [158, 189] on input "text" at bounding box center [152, 190] width 79 height 10
type input "Other Insurance"
click at [210, 189] on input "0.00" at bounding box center [221, 190] width 48 height 10
type input "8.31"
click at [133, 202] on button "Add new deduction" at bounding box center [132, 202] width 41 height 4
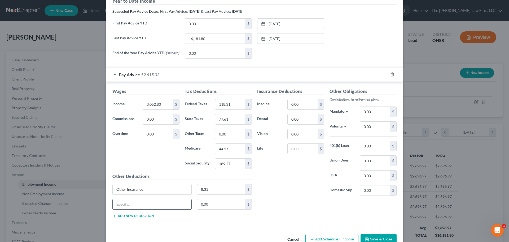
click at [133, 202] on input "text" at bounding box center [152, 204] width 79 height 10
type input "A"
type input "FringeAuto"
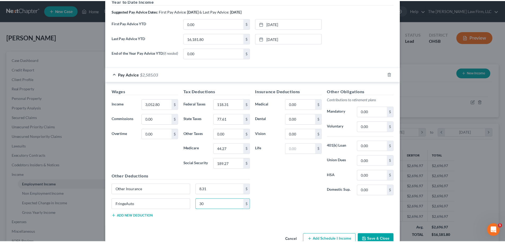
scroll to position [195, 0]
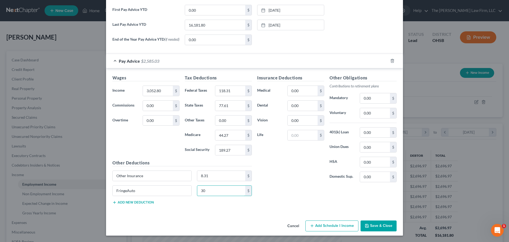
type input "30"
click at [378, 227] on button "Save & Close" at bounding box center [379, 225] width 36 height 11
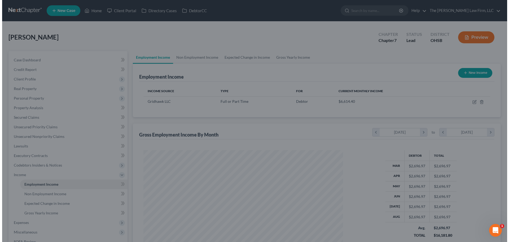
scroll to position [265104, 264995]
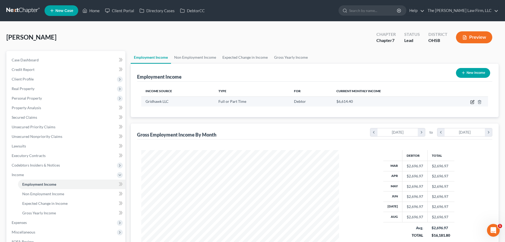
click at [472, 101] on icon "button" at bounding box center [472, 102] width 4 height 4
select select "0"
select select "45"
select select "2"
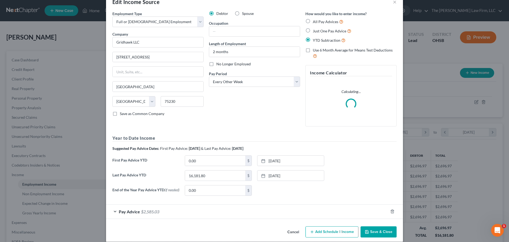
scroll to position [21, 0]
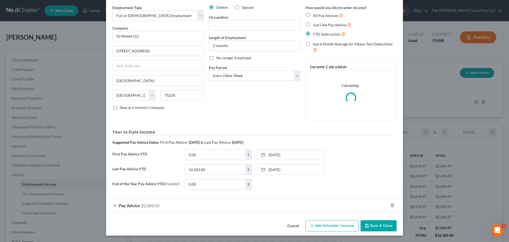
click at [129, 206] on span "Pay Advice" at bounding box center [129, 205] width 21 height 5
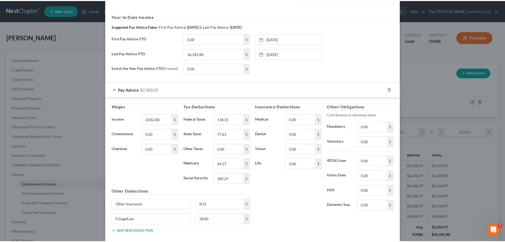
scroll to position [195, 0]
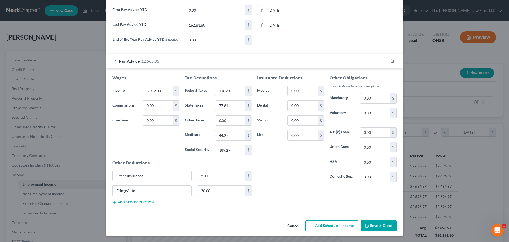
click at [385, 225] on button "Save & Close" at bounding box center [379, 225] width 36 height 11
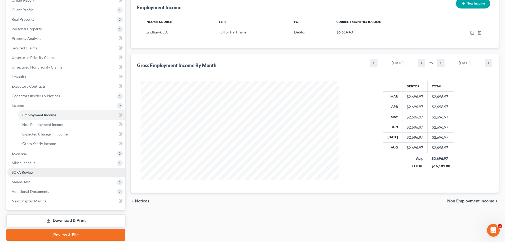
scroll to position [88, 0]
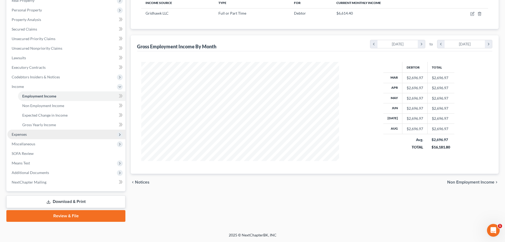
click at [18, 134] on span "Expenses" at bounding box center [19, 134] width 15 height 5
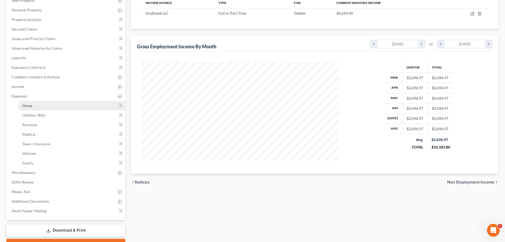
click at [35, 108] on link "Home" at bounding box center [71, 106] width 107 height 10
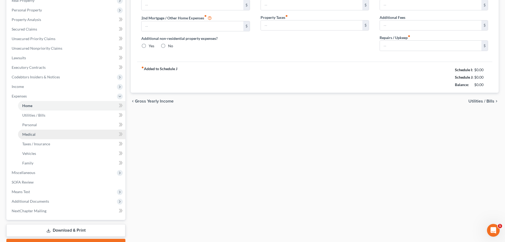
type input "0.00"
radio input "true"
type input "0.00"
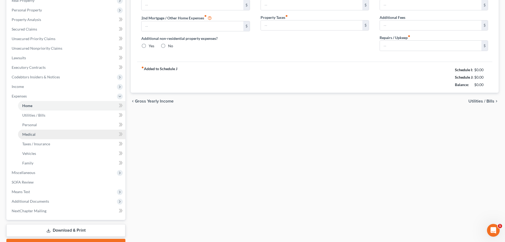
type input "0.00"
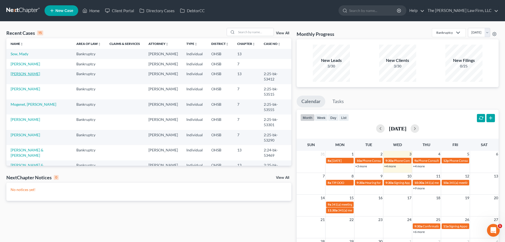
click at [25, 75] on link "[PERSON_NAME]" at bounding box center [25, 73] width 29 height 5
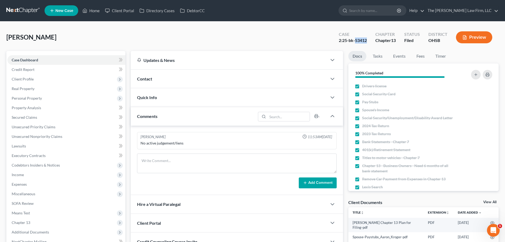
drag, startPoint x: 356, startPoint y: 39, endPoint x: 367, endPoint y: 40, distance: 11.2
click at [367, 40] on div "2:25-bk-53412" at bounding box center [353, 40] width 28 height 6
copy div "53412"
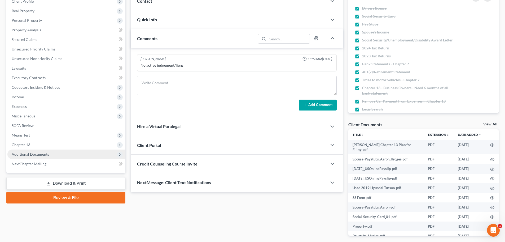
scroll to position [100, 0]
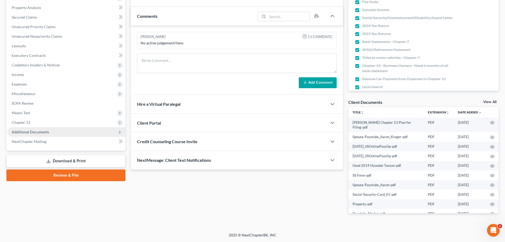
click at [31, 132] on span "Additional Documents" at bounding box center [30, 131] width 37 height 5
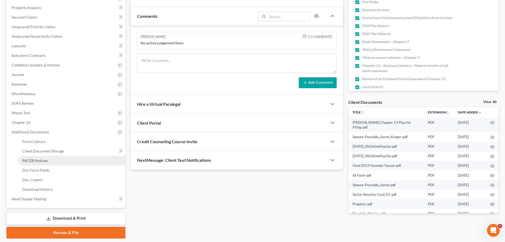
click at [38, 159] on span "PACER Notices" at bounding box center [34, 160] width 25 height 5
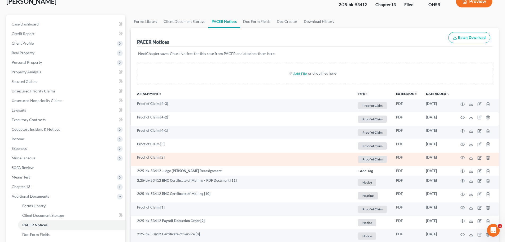
scroll to position [53, 0]
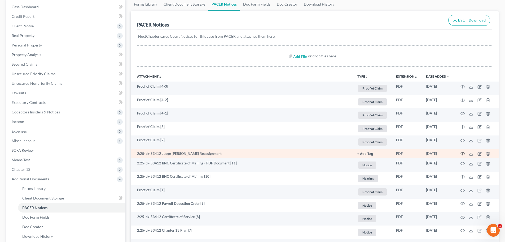
click at [463, 152] on icon "button" at bounding box center [463, 153] width 4 height 4
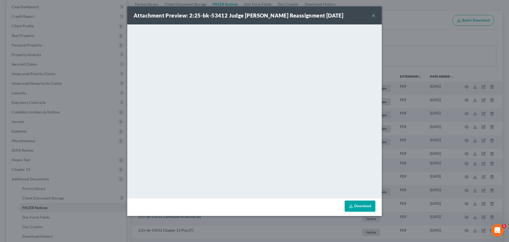
click at [373, 15] on button "×" at bounding box center [374, 15] width 4 height 6
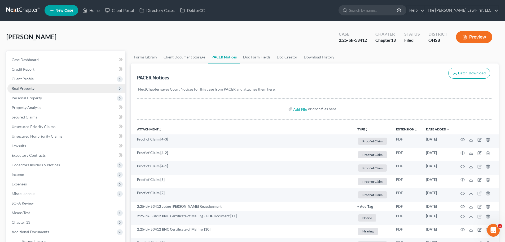
scroll to position [0, 0]
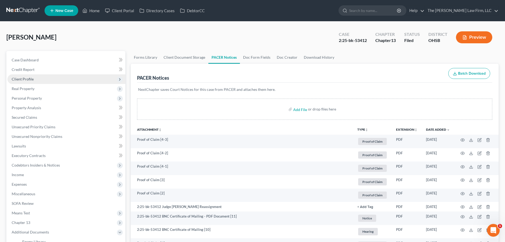
click at [26, 79] on span "Client Profile" at bounding box center [23, 79] width 22 height 5
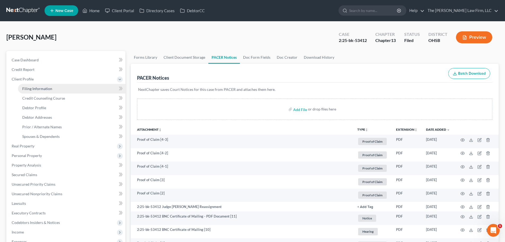
click at [45, 87] on span "Filing Information" at bounding box center [37, 88] width 30 height 5
select select "1"
select select "0"
select select "3"
select select "36"
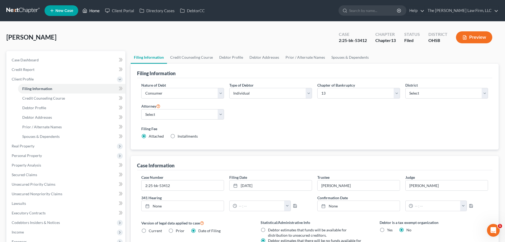
drag, startPoint x: 93, startPoint y: 12, endPoint x: 97, endPoint y: 13, distance: 3.9
click at [93, 12] on link "Home" at bounding box center [91, 11] width 23 height 10
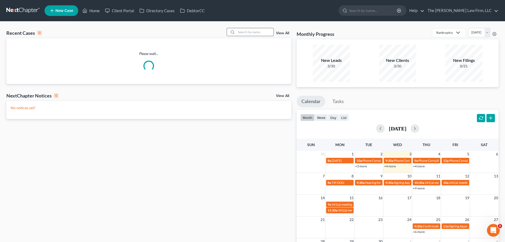
click at [255, 31] on input "search" at bounding box center [255, 32] width 37 height 8
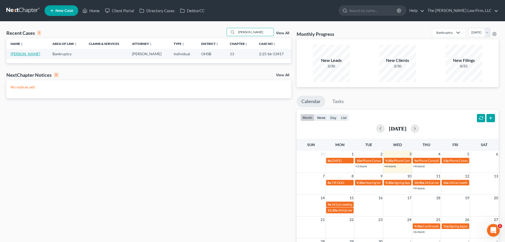
type input "stanley"
click at [21, 55] on link "Stanley, Christina" at bounding box center [25, 53] width 29 height 5
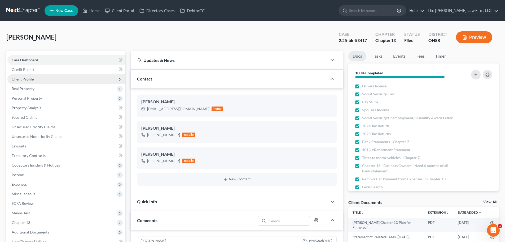
click at [27, 79] on span "Client Profile" at bounding box center [23, 79] width 22 height 5
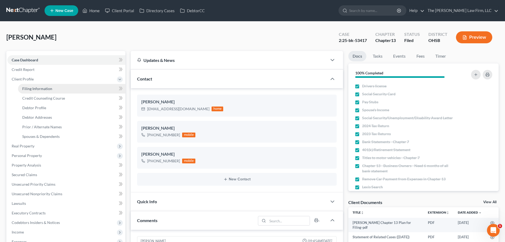
click at [35, 88] on span "Filing Information" at bounding box center [37, 88] width 30 height 5
select select "1"
select select "0"
select select "3"
select select "62"
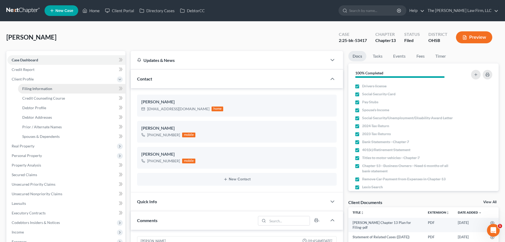
select select "2"
select select "36"
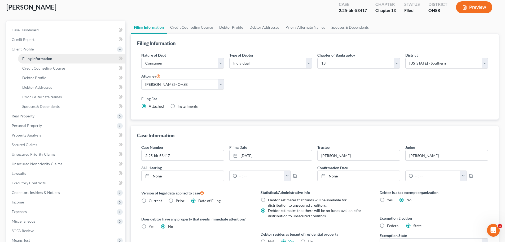
scroll to position [27, 0]
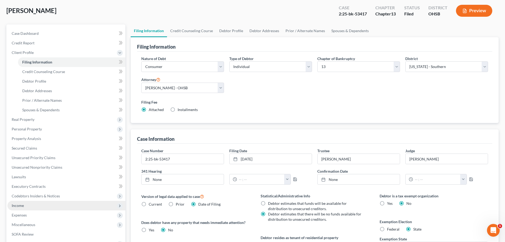
click at [24, 205] on span "Income" at bounding box center [66, 205] width 118 height 10
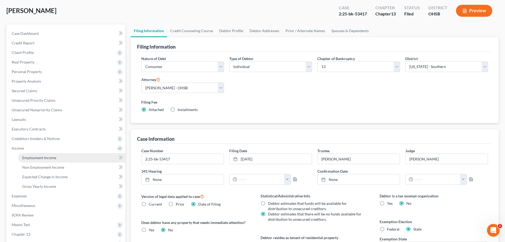
click at [41, 159] on span "Employment Income" at bounding box center [39, 157] width 34 height 5
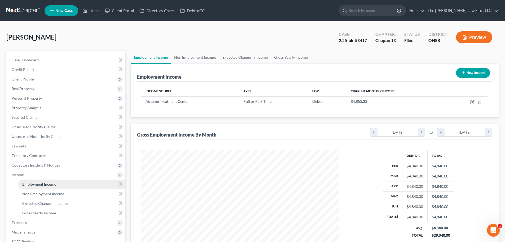
scroll to position [99, 208]
click at [210, 55] on link "Non Employment Income" at bounding box center [195, 57] width 48 height 13
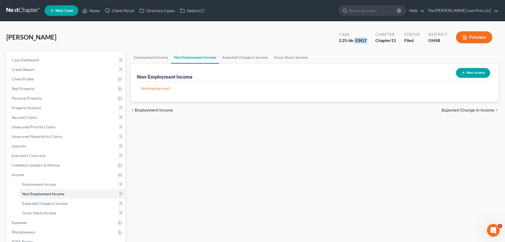
drag, startPoint x: 355, startPoint y: 40, endPoint x: 369, endPoint y: 38, distance: 13.6
click at [369, 38] on div "Case 2:25-bk-53417" at bounding box center [353, 38] width 37 height 16
copy div "53417"
drag, startPoint x: 96, startPoint y: 8, endPoint x: 99, endPoint y: 11, distance: 3.8
click at [96, 8] on link "Home" at bounding box center [91, 11] width 23 height 10
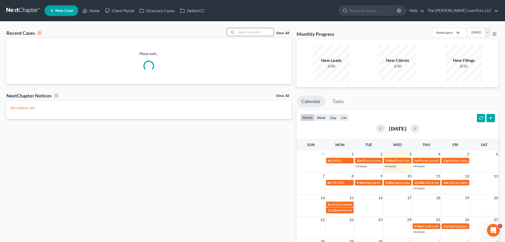
click at [245, 33] on input "search" at bounding box center [255, 32] width 37 height 8
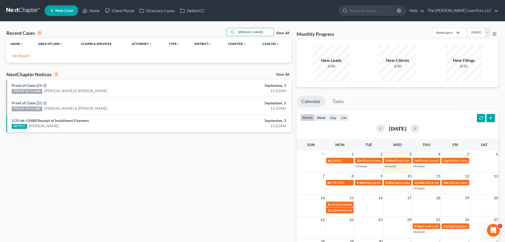
drag, startPoint x: 255, startPoint y: 32, endPoint x: 191, endPoint y: 42, distance: 64.7
click at [191, 42] on div "Recent Cases 0 byron View All Name unfold_more expand_more expand_less Area of …" at bounding box center [148, 45] width 285 height 35
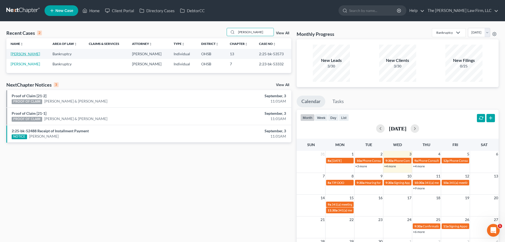
type input "hanson"
click at [20, 54] on link "Hanson, Emily" at bounding box center [25, 53] width 29 height 5
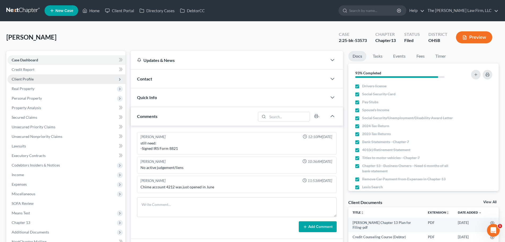
click at [42, 78] on span "Client Profile" at bounding box center [66, 79] width 118 height 10
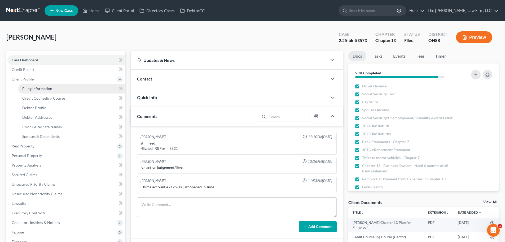
click at [42, 85] on link "Filing Information" at bounding box center [71, 89] width 107 height 10
select select "1"
select select "0"
select select "3"
select select "62"
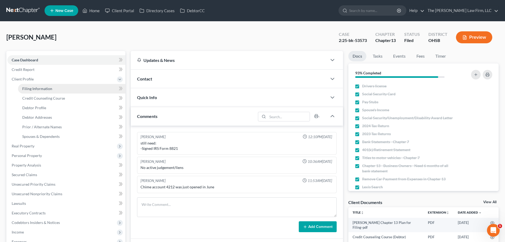
select select "2"
select select "36"
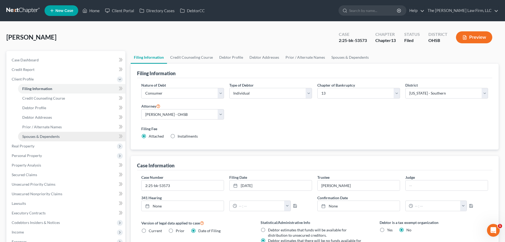
scroll to position [80, 0]
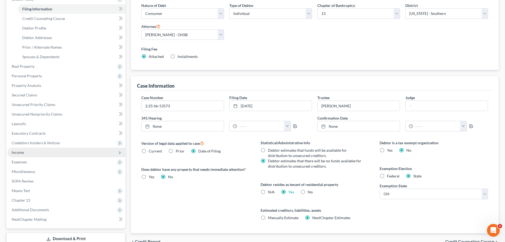
click at [23, 152] on span "Income" at bounding box center [18, 152] width 12 height 5
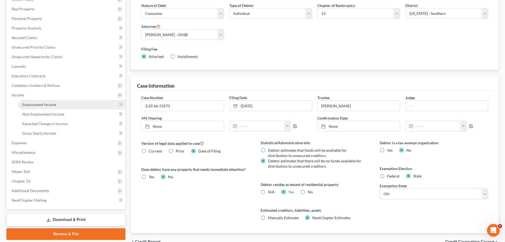
click at [37, 103] on span "Employment Income" at bounding box center [39, 104] width 34 height 5
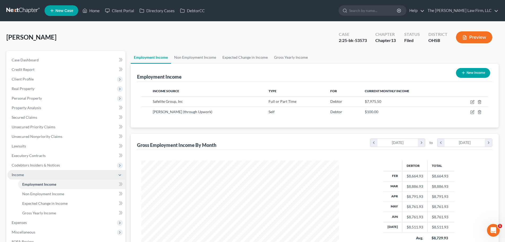
scroll to position [99, 208]
drag, startPoint x: 356, startPoint y: 40, endPoint x: 368, endPoint y: 42, distance: 12.9
click at [368, 41] on div "Case 2:25-bk-53573" at bounding box center [353, 38] width 37 height 16
copy div "53573"
drag, startPoint x: 94, startPoint y: 10, endPoint x: 99, endPoint y: 17, distance: 8.2
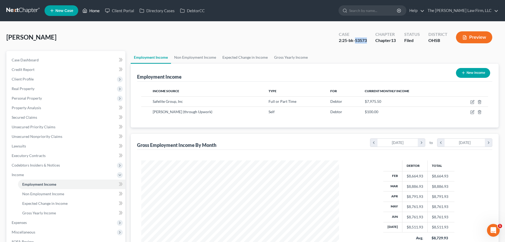
click at [94, 10] on link "Home" at bounding box center [91, 11] width 23 height 10
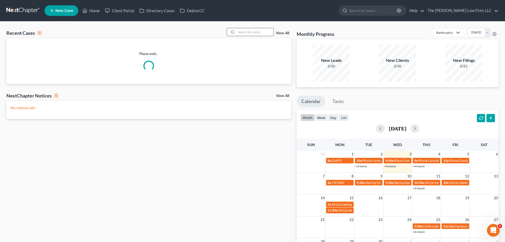
click at [256, 33] on input "search" at bounding box center [255, 32] width 37 height 8
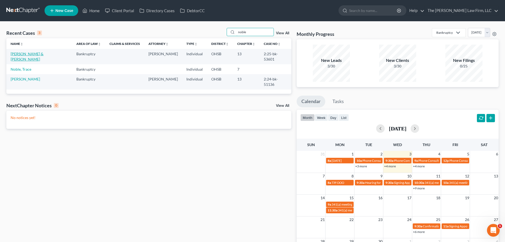
type input "noble"
click at [38, 53] on link "[PERSON_NAME] & [PERSON_NAME]" at bounding box center [27, 56] width 33 height 10
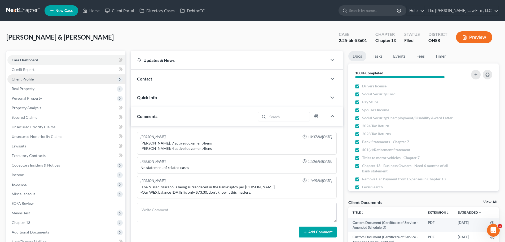
click at [12, 77] on span "Client Profile" at bounding box center [23, 79] width 22 height 5
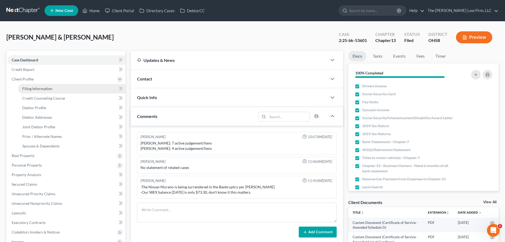
click at [40, 89] on span "Filing Information" at bounding box center [37, 88] width 30 height 5
select select "1"
select select "3"
select select "62"
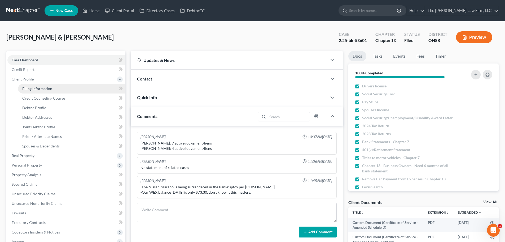
select select "2"
select select "36"
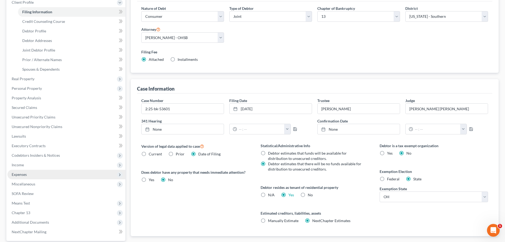
scroll to position [80, 0]
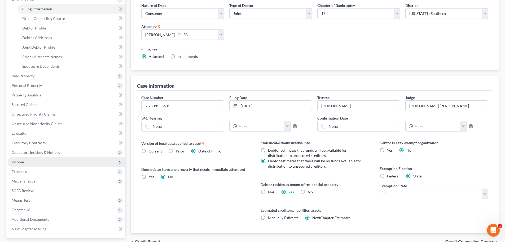
click at [21, 162] on span "Income" at bounding box center [18, 161] width 12 height 5
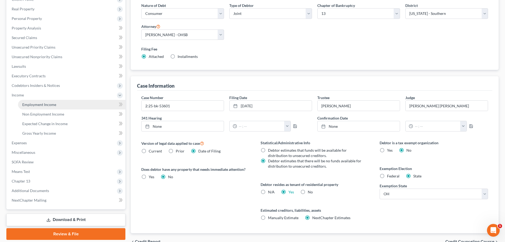
click at [45, 106] on span "Employment Income" at bounding box center [39, 104] width 34 height 5
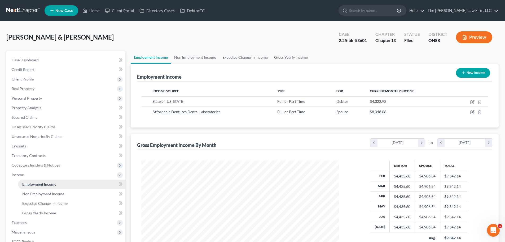
scroll to position [99, 208]
click at [199, 59] on link "Non Employment Income" at bounding box center [195, 57] width 48 height 13
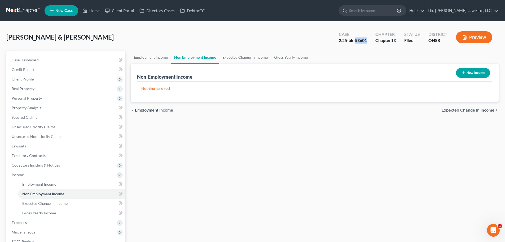
drag, startPoint x: 355, startPoint y: 39, endPoint x: 368, endPoint y: 41, distance: 13.5
click at [368, 41] on div "Case 2:25-bk-53601" at bounding box center [353, 38] width 37 height 16
copy div "53601"
click at [97, 11] on link "Home" at bounding box center [91, 11] width 23 height 10
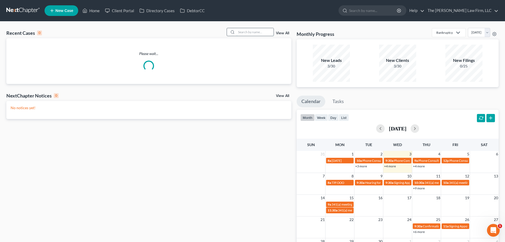
click at [257, 32] on input "search" at bounding box center [255, 32] width 37 height 8
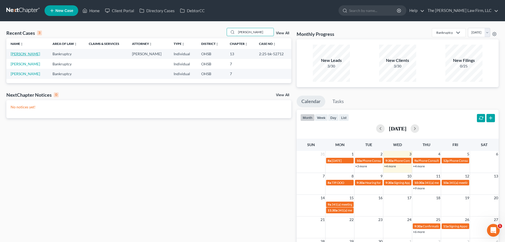
type input "gibson"
click at [27, 53] on link "Gibson, Shalonda" at bounding box center [25, 53] width 29 height 5
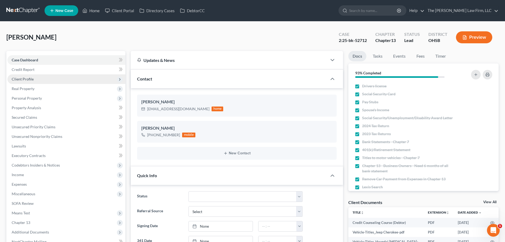
click at [25, 79] on span "Client Profile" at bounding box center [23, 79] width 22 height 5
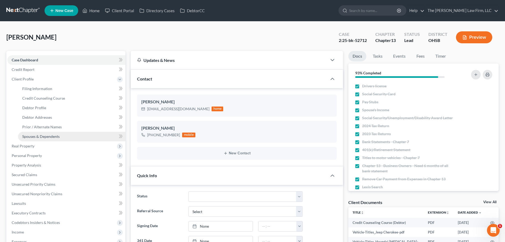
scroll to position [215, 0]
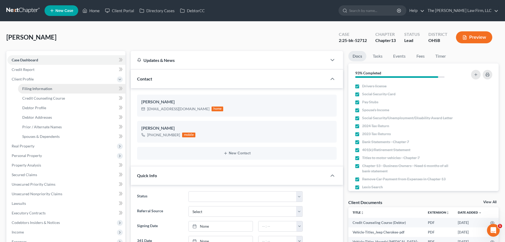
click at [39, 87] on span "Filing Information" at bounding box center [37, 88] width 30 height 5
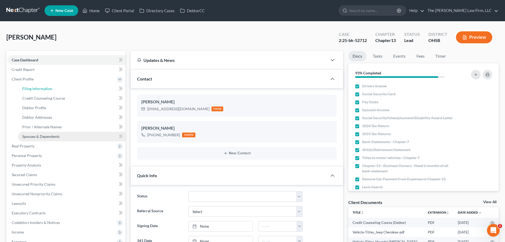
select select "1"
select select "0"
select select "3"
select select "62"
select select "0"
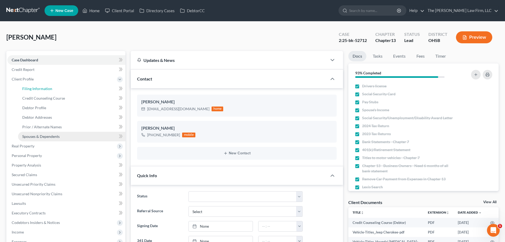
select select "36"
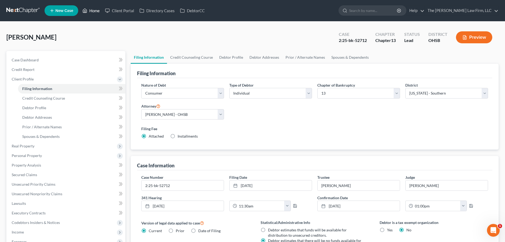
click at [91, 12] on link "Home" at bounding box center [91, 11] width 23 height 10
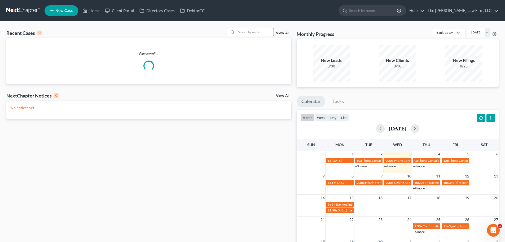
click at [259, 30] on input "search" at bounding box center [255, 32] width 37 height 8
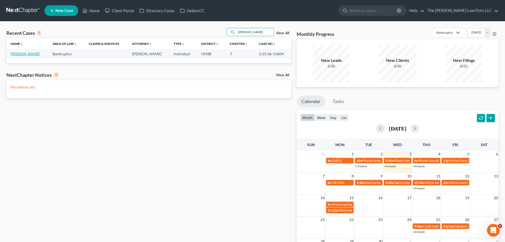
type input "boyle"
click at [21, 55] on link "Boyle, Matthew" at bounding box center [25, 53] width 29 height 5
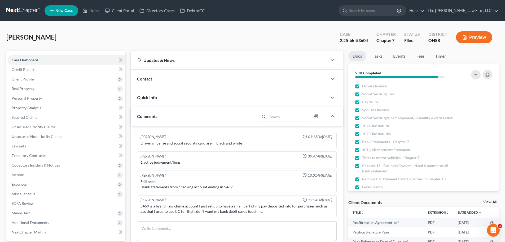
scroll to position [1, 0]
drag, startPoint x: 93, startPoint y: 12, endPoint x: 163, endPoint y: 28, distance: 71.5
click at [93, 12] on link "Home" at bounding box center [91, 11] width 23 height 10
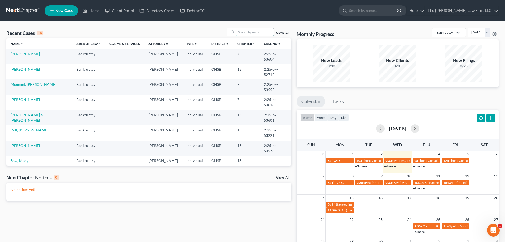
click at [260, 33] on input "search" at bounding box center [255, 32] width 37 height 8
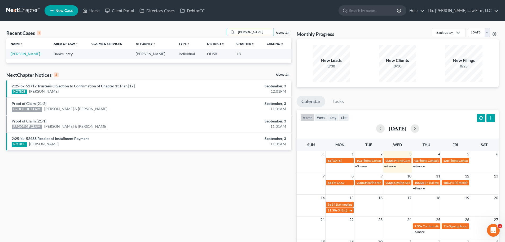
drag, startPoint x: 256, startPoint y: 31, endPoint x: 162, endPoint y: 29, distance: 93.6
click at [162, 29] on div "Recent Cases 1 abel View All" at bounding box center [148, 33] width 285 height 10
drag, startPoint x: 251, startPoint y: 34, endPoint x: 117, endPoint y: 45, distance: 134.7
click at [117, 45] on div "Recent Cases 1 akon View All Name unfold_more expand_more expand_less Area of L…" at bounding box center [148, 45] width 285 height 35
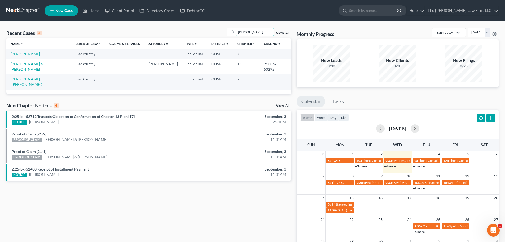
drag, startPoint x: 254, startPoint y: 32, endPoint x: 199, endPoint y: 31, distance: 54.4
click at [199, 31] on div "Recent Cases 3 murphy View All" at bounding box center [148, 33] width 285 height 10
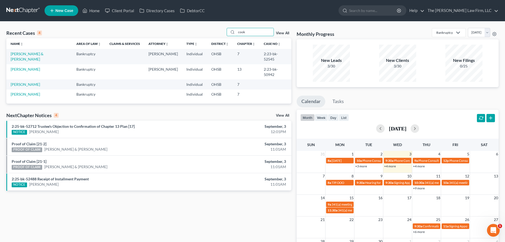
drag, startPoint x: 259, startPoint y: 33, endPoint x: 202, endPoint y: 36, distance: 57.6
click at [202, 36] on div "Recent Cases 4 cook View All" at bounding box center [148, 33] width 285 height 10
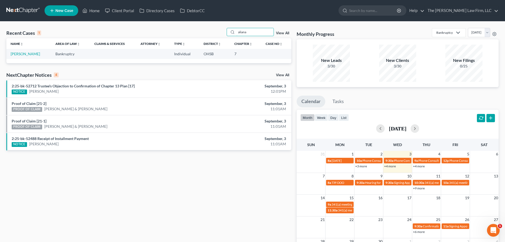
drag, startPoint x: 255, startPoint y: 32, endPoint x: 202, endPoint y: 28, distance: 53.5
click at [202, 28] on div "Recent Cases 1 aliana View All Name unfold_more expand_more expand_less Area of…" at bounding box center [252, 158] width 505 height 275
type input "bassett"
click at [24, 54] on link "[PERSON_NAME]" at bounding box center [25, 53] width 29 height 5
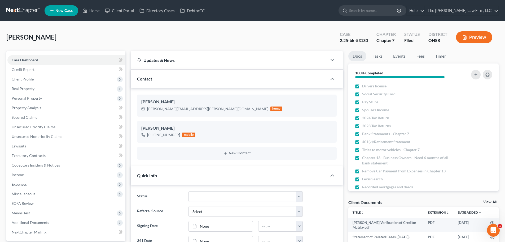
scroll to position [505, 0]
click at [90, 9] on link "Home" at bounding box center [91, 11] width 23 height 10
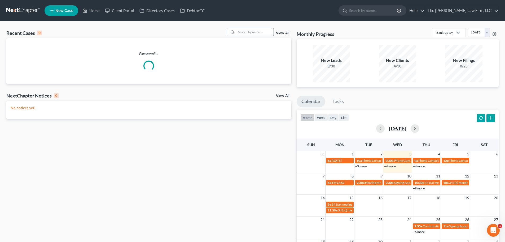
click at [242, 34] on input "search" at bounding box center [255, 32] width 37 height 8
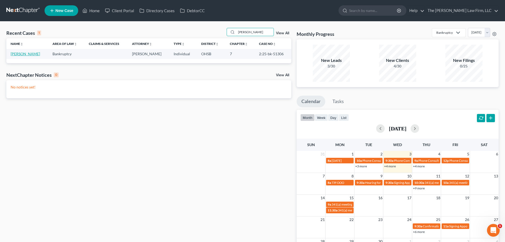
type input "stokes"
click at [28, 53] on link "Stokes, Jeffrey" at bounding box center [25, 53] width 29 height 5
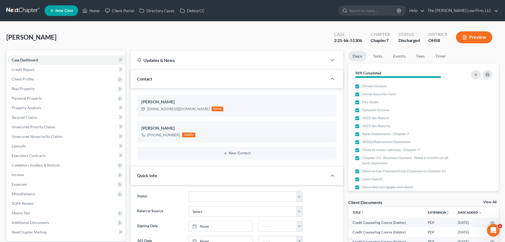
scroll to position [256, 0]
drag, startPoint x: 95, startPoint y: 10, endPoint x: 201, endPoint y: 41, distance: 110.5
click at [95, 10] on link "Home" at bounding box center [91, 11] width 23 height 10
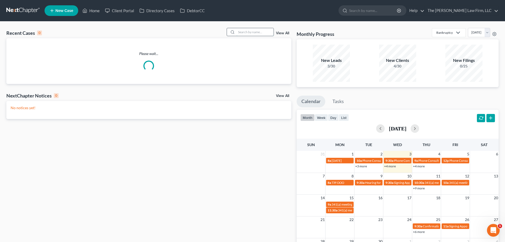
click at [264, 33] on input "search" at bounding box center [255, 32] width 37 height 8
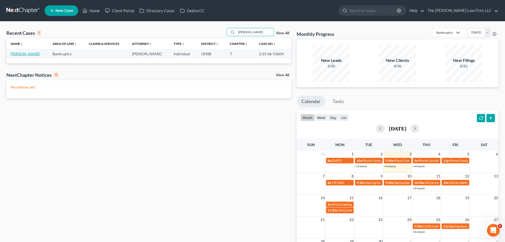
type input "boyle"
click at [24, 54] on link "Boyle, Matthew" at bounding box center [25, 53] width 29 height 5
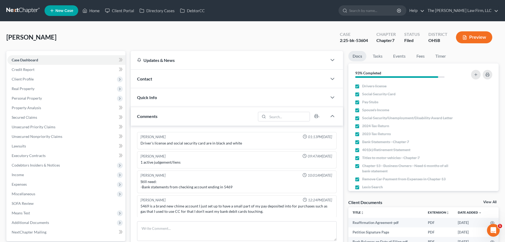
scroll to position [1, 0]
click at [25, 80] on span "Client Profile" at bounding box center [23, 79] width 22 height 5
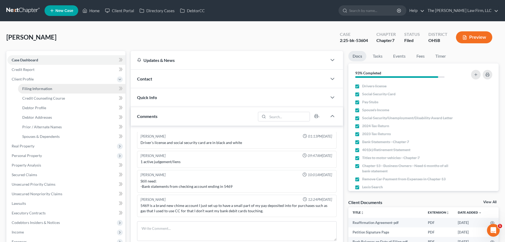
click at [31, 87] on span "Filing Information" at bounding box center [37, 88] width 30 height 5
select select "1"
select select "0"
select select "62"
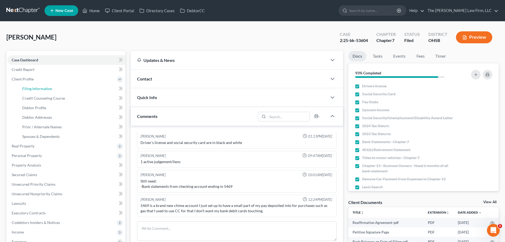
select select "0"
select select "36"
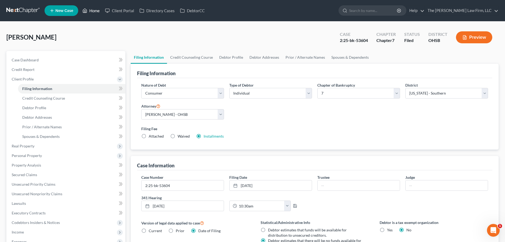
drag, startPoint x: 97, startPoint y: 10, endPoint x: 127, endPoint y: 18, distance: 30.4
click at [97, 10] on link "Home" at bounding box center [91, 11] width 23 height 10
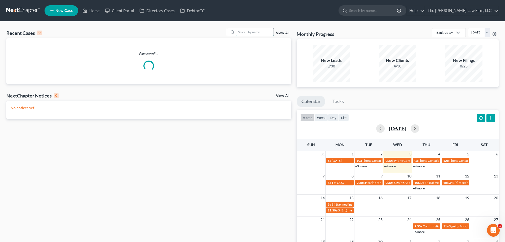
click at [263, 33] on input "search" at bounding box center [255, 32] width 37 height 8
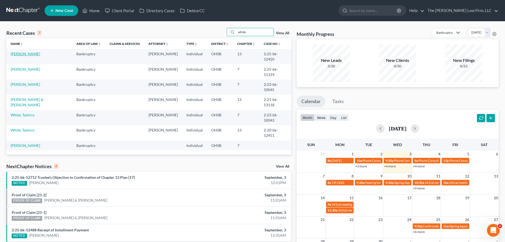
type input "white"
click at [30, 54] on link "White, Priscilla" at bounding box center [25, 53] width 29 height 5
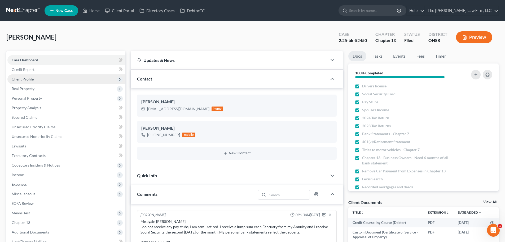
click at [37, 81] on span "Client Profile" at bounding box center [66, 79] width 118 height 10
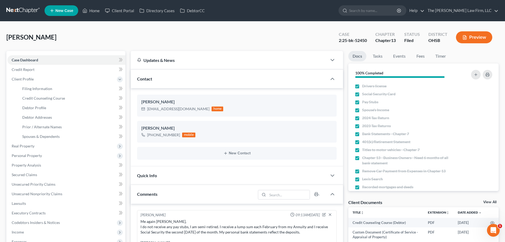
scroll to position [49, 0]
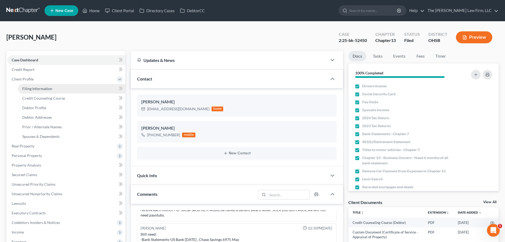
click at [43, 90] on span "Filing Information" at bounding box center [37, 88] width 30 height 5
select select "1"
select select "0"
select select "3"
select select "62"
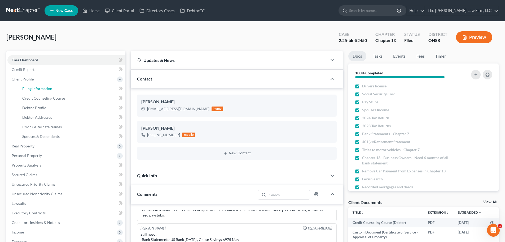
select select "2"
select select "36"
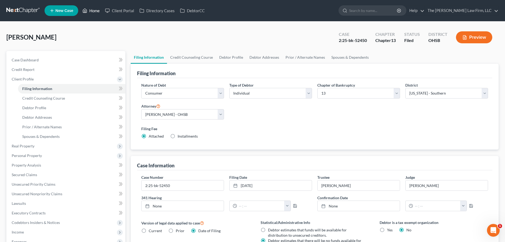
drag, startPoint x: 98, startPoint y: 11, endPoint x: 138, endPoint y: 27, distance: 43.2
click at [98, 11] on link "Home" at bounding box center [91, 11] width 23 height 10
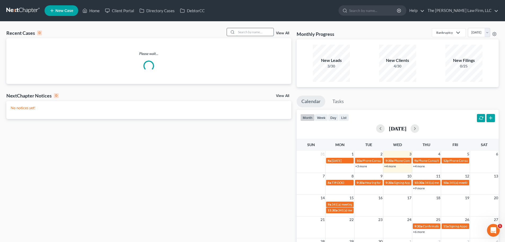
click at [258, 32] on input "search" at bounding box center [255, 32] width 37 height 8
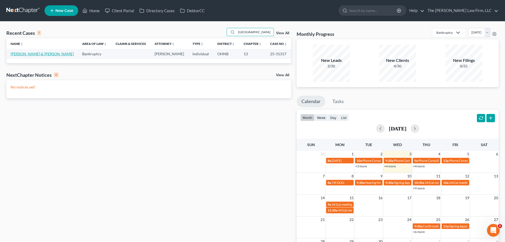
type input "stanford"
click at [29, 53] on link "Stanford, Stacey & Woods, Brian" at bounding box center [42, 53] width 63 height 5
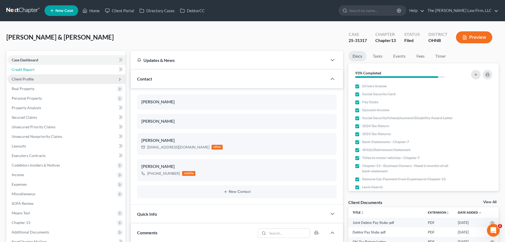
drag, startPoint x: 28, startPoint y: 74, endPoint x: 25, endPoint y: 77, distance: 3.8
click at [27, 74] on ul "Case Dashboard Payments Invoices Payments Payments Credit Report Client Profile" at bounding box center [66, 150] width 118 height 191
click at [25, 77] on span "Client Profile" at bounding box center [23, 79] width 22 height 5
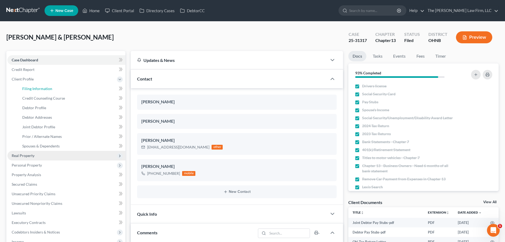
click at [36, 86] on span "Filing Information" at bounding box center [37, 88] width 30 height 5
select select "1"
select select "3"
select select "61"
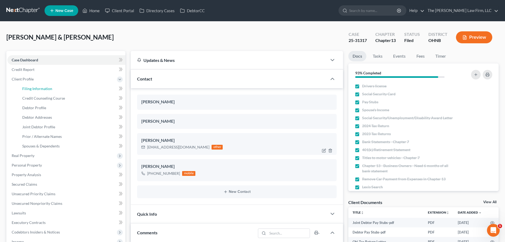
select select "1"
select select "36"
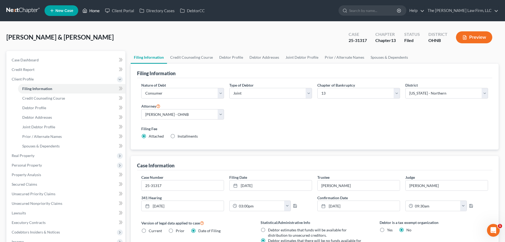
click at [95, 8] on link "Home" at bounding box center [91, 11] width 23 height 10
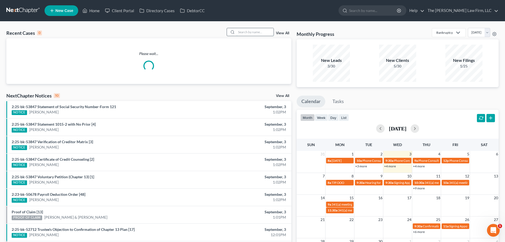
click at [253, 29] on input "search" at bounding box center [255, 32] width 37 height 8
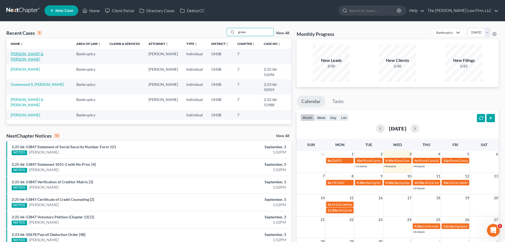
type input "green"
click at [24, 54] on link "[PERSON_NAME] & [PERSON_NAME]" at bounding box center [27, 56] width 33 height 10
